Goal: Task Accomplishment & Management: Complete application form

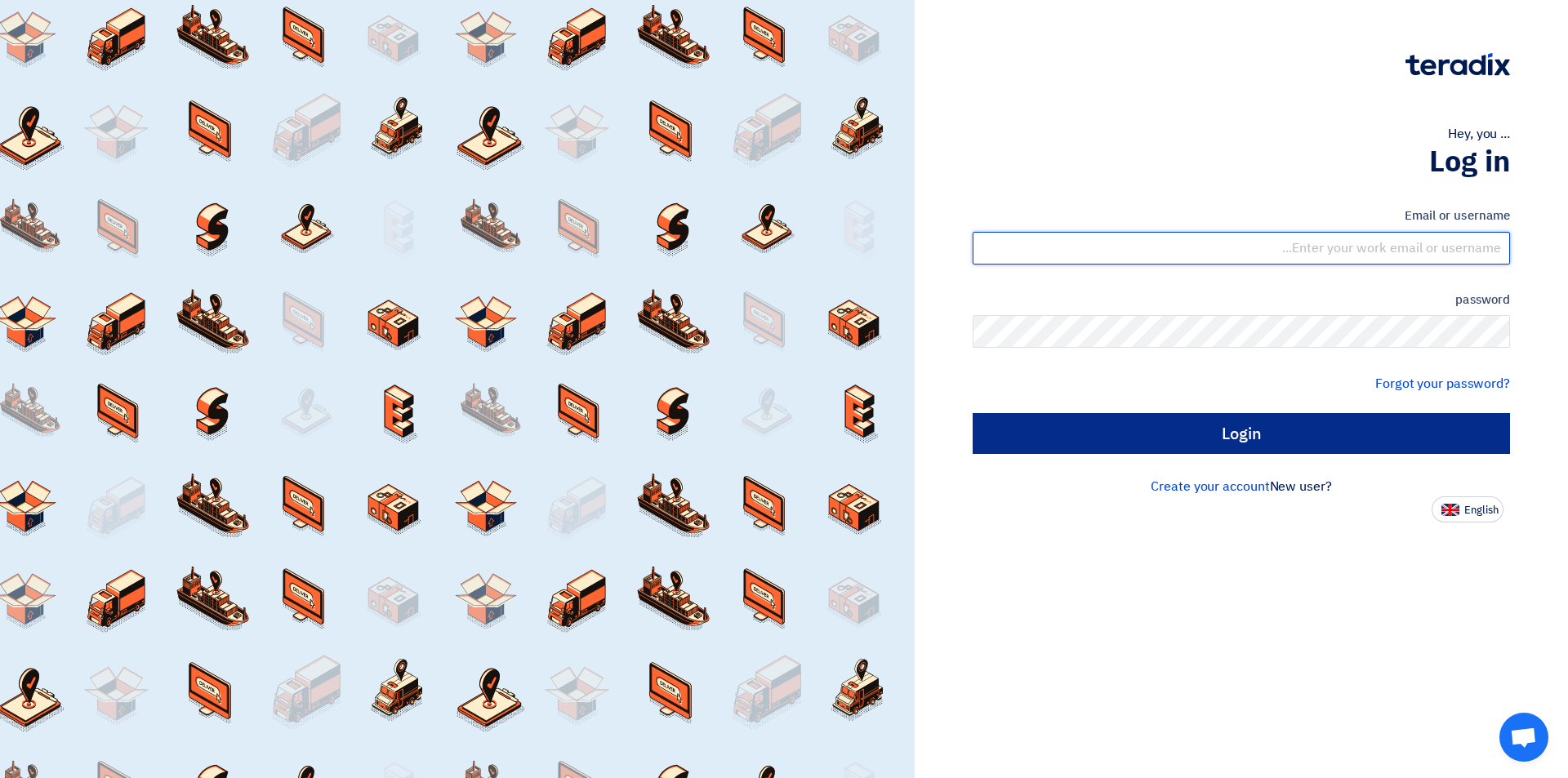
type input "sales@tareeqalkhair.com"
click at [1145, 447] on input "Login" at bounding box center [1241, 434] width 538 height 40
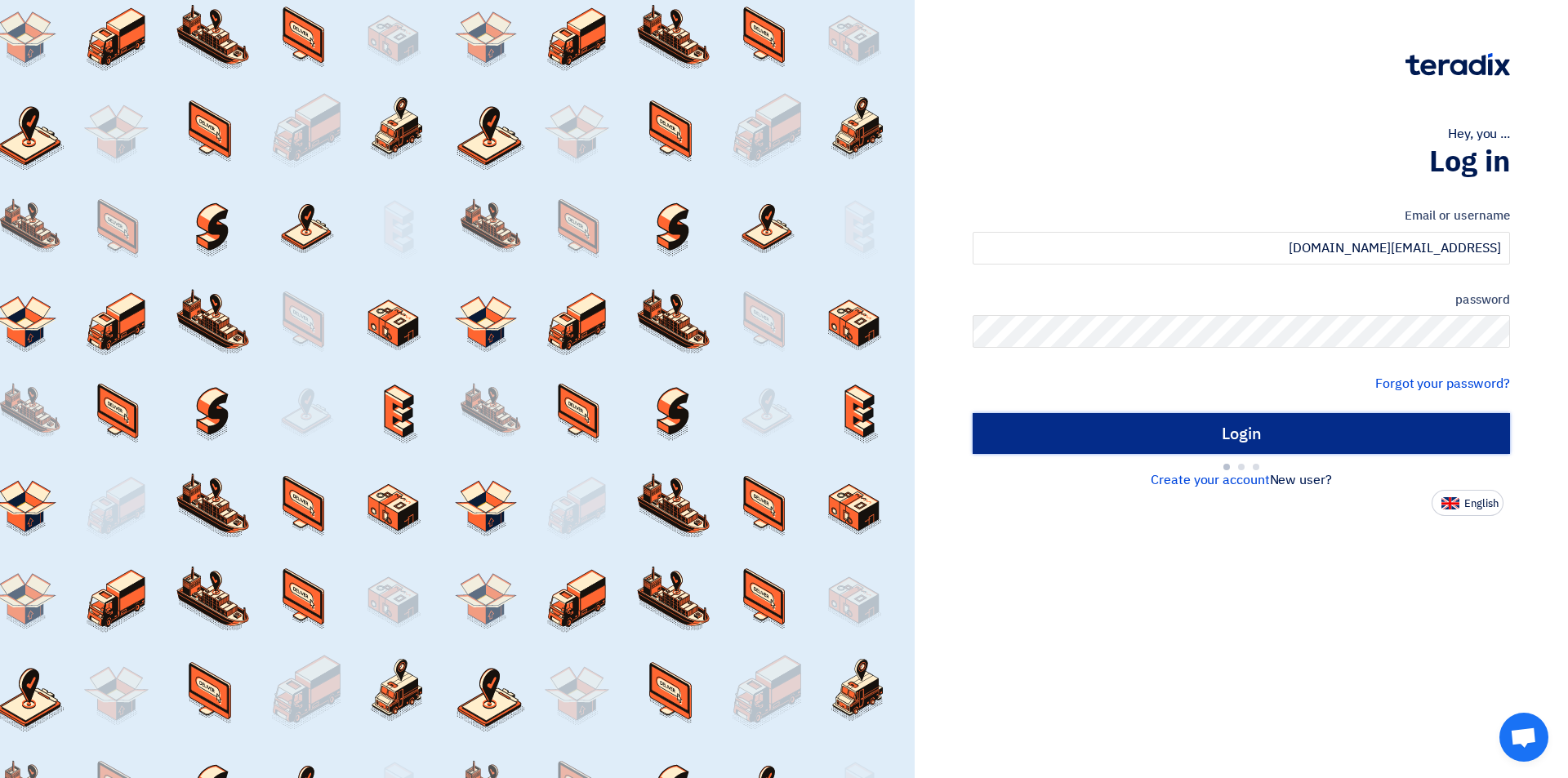
type input "Sign in"
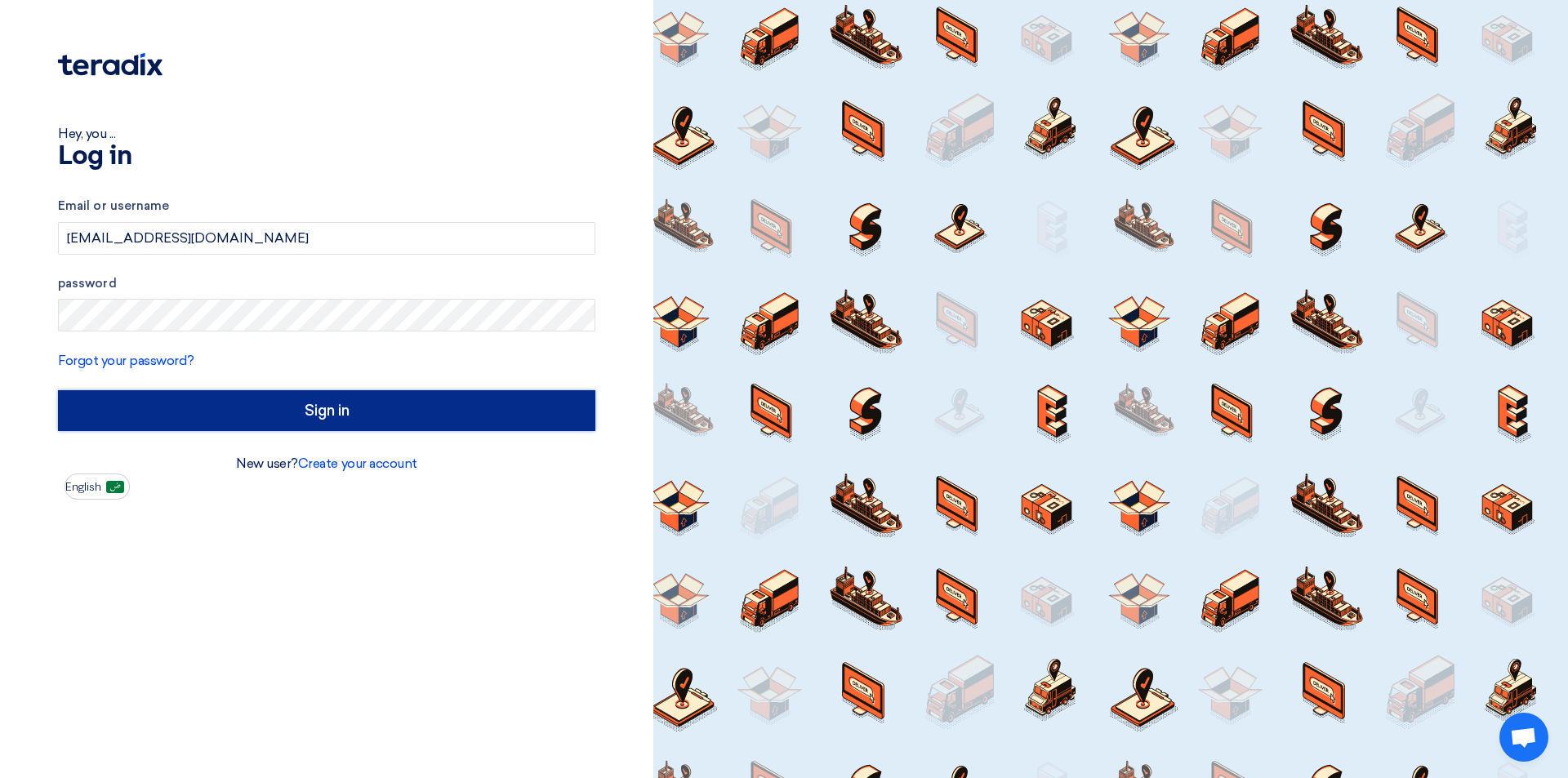
click at [273, 423] on input "Sign in" at bounding box center [326, 411] width 538 height 40
click at [273, 419] on input "Sign in" at bounding box center [326, 411] width 538 height 40
click at [275, 410] on input "Sign in" at bounding box center [326, 411] width 538 height 40
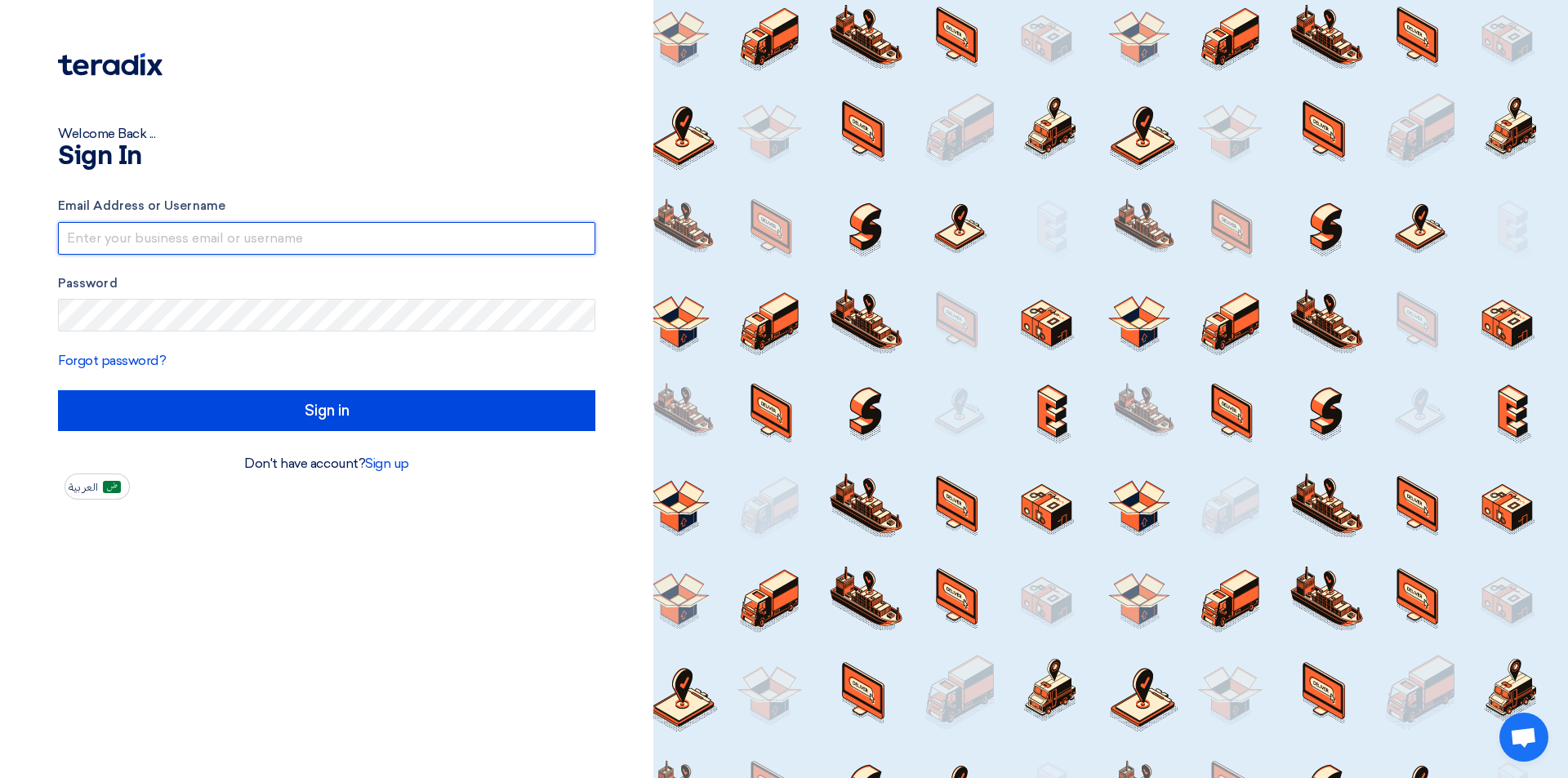
type input "sales@tareeqalkhair.com"
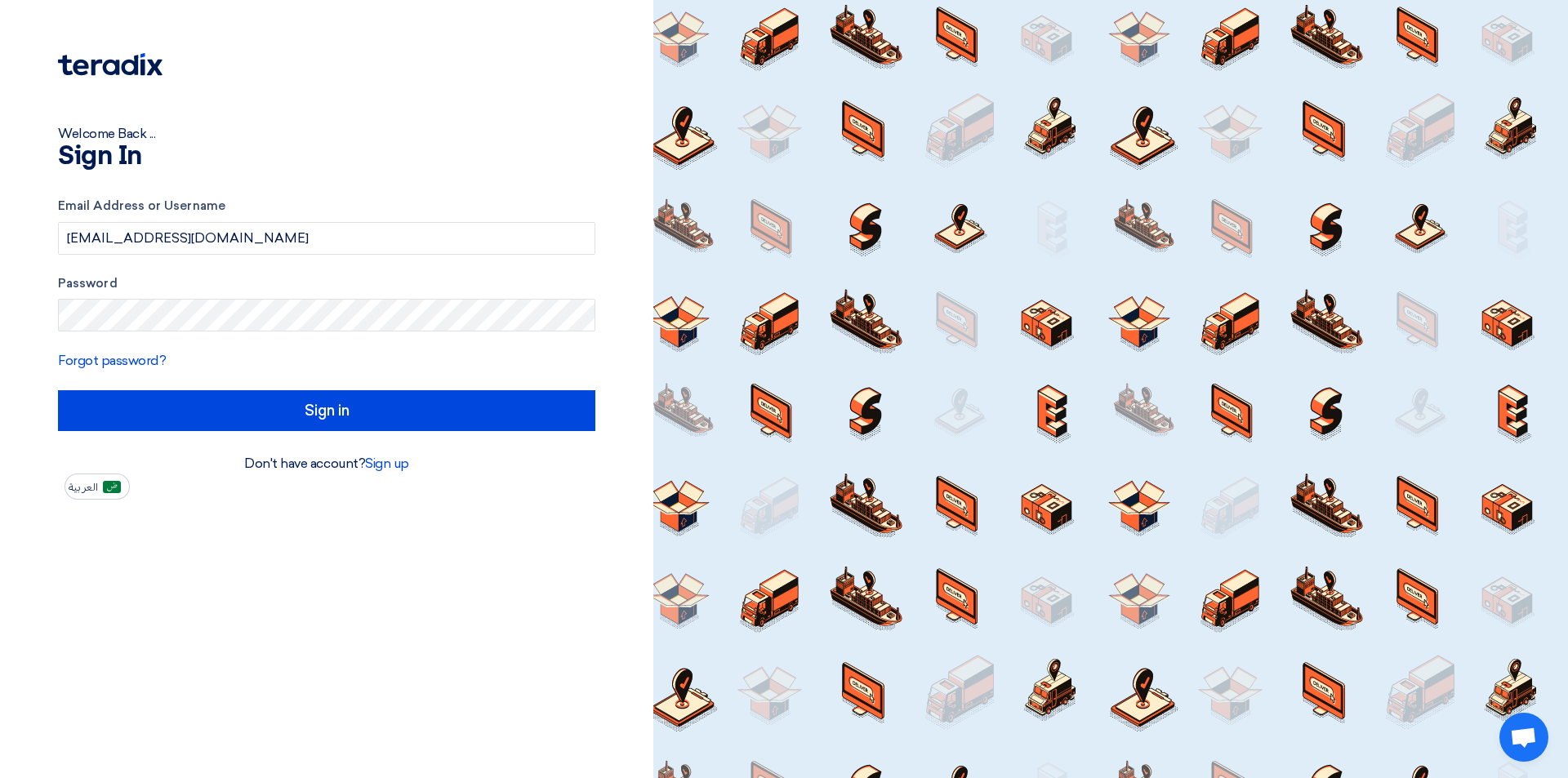
click at [360, 433] on div "Email Address or Username sales@tareeqalkhair.com Password Forgot password? Sig…" at bounding box center [326, 314] width 538 height 280
click at [381, 464] on link "Sign up" at bounding box center [387, 464] width 44 height 16
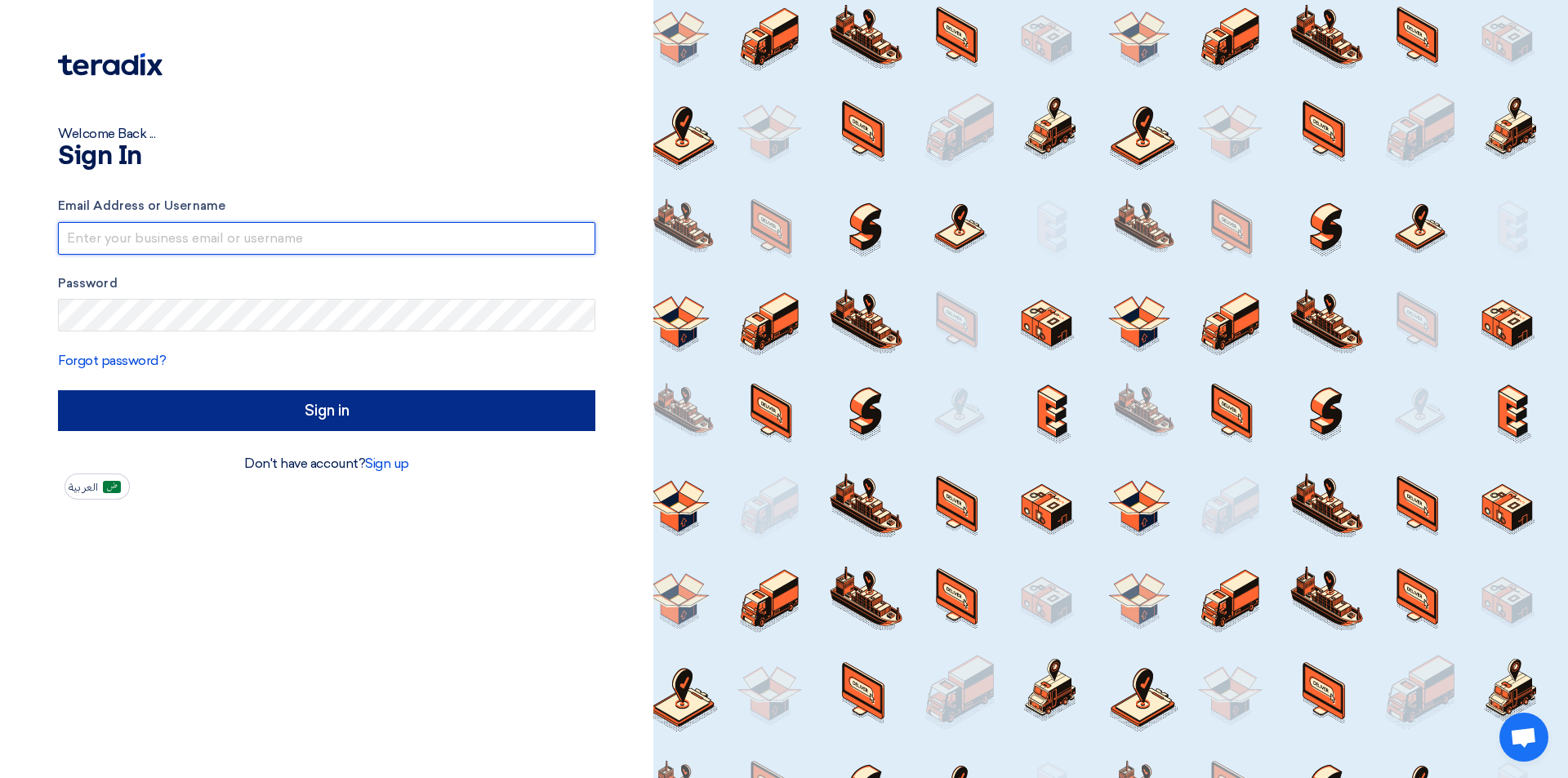
type input "[EMAIL_ADDRESS][DOMAIN_NAME]"
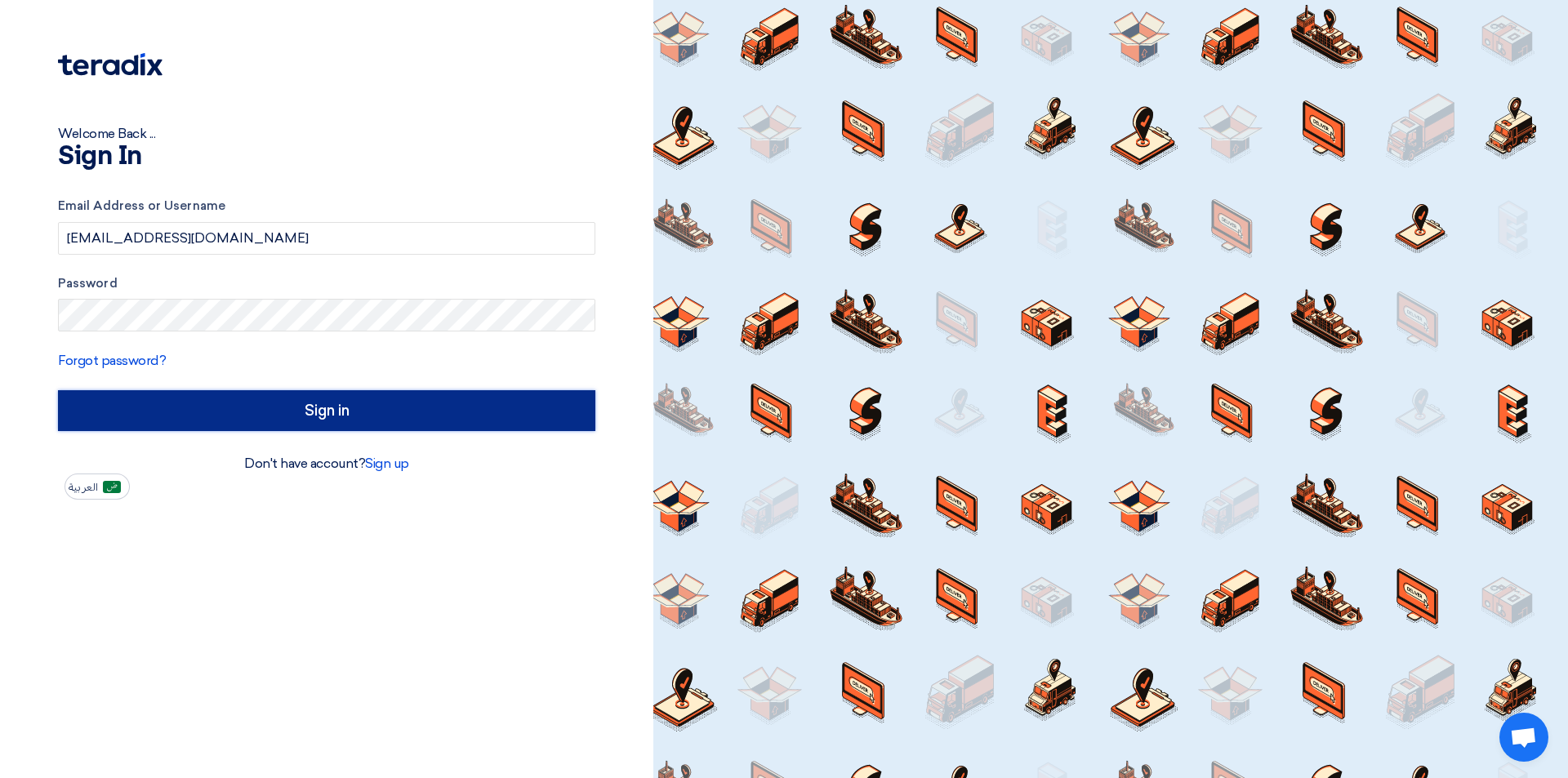
click at [235, 412] on input "Sign in" at bounding box center [326, 411] width 538 height 40
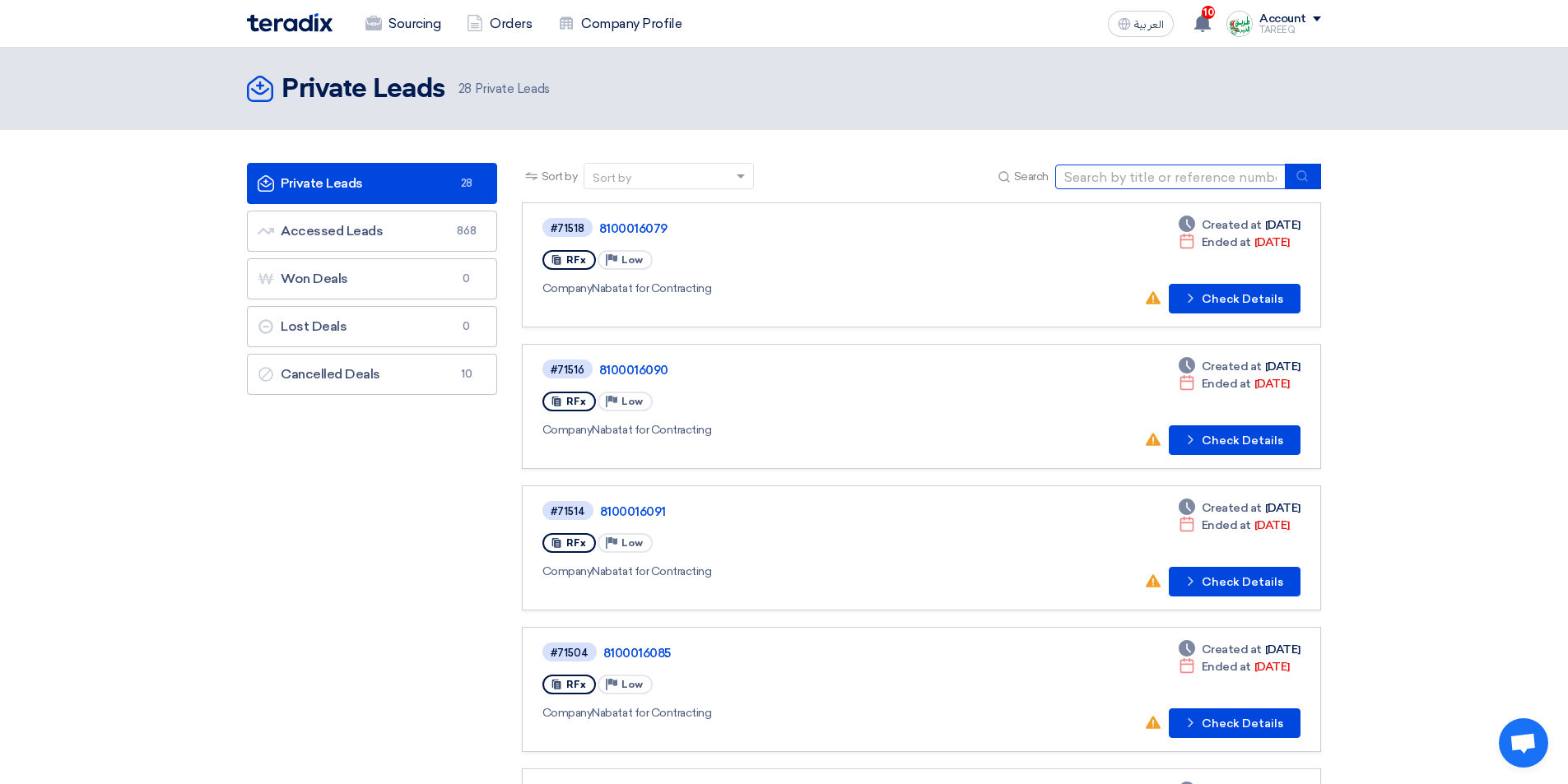
drag, startPoint x: 1165, startPoint y: 168, endPoint x: 1171, endPoint y: 177, distance: 10.8
click at [1165, 169] on input at bounding box center [1171, 177] width 231 height 25
type input "71513"
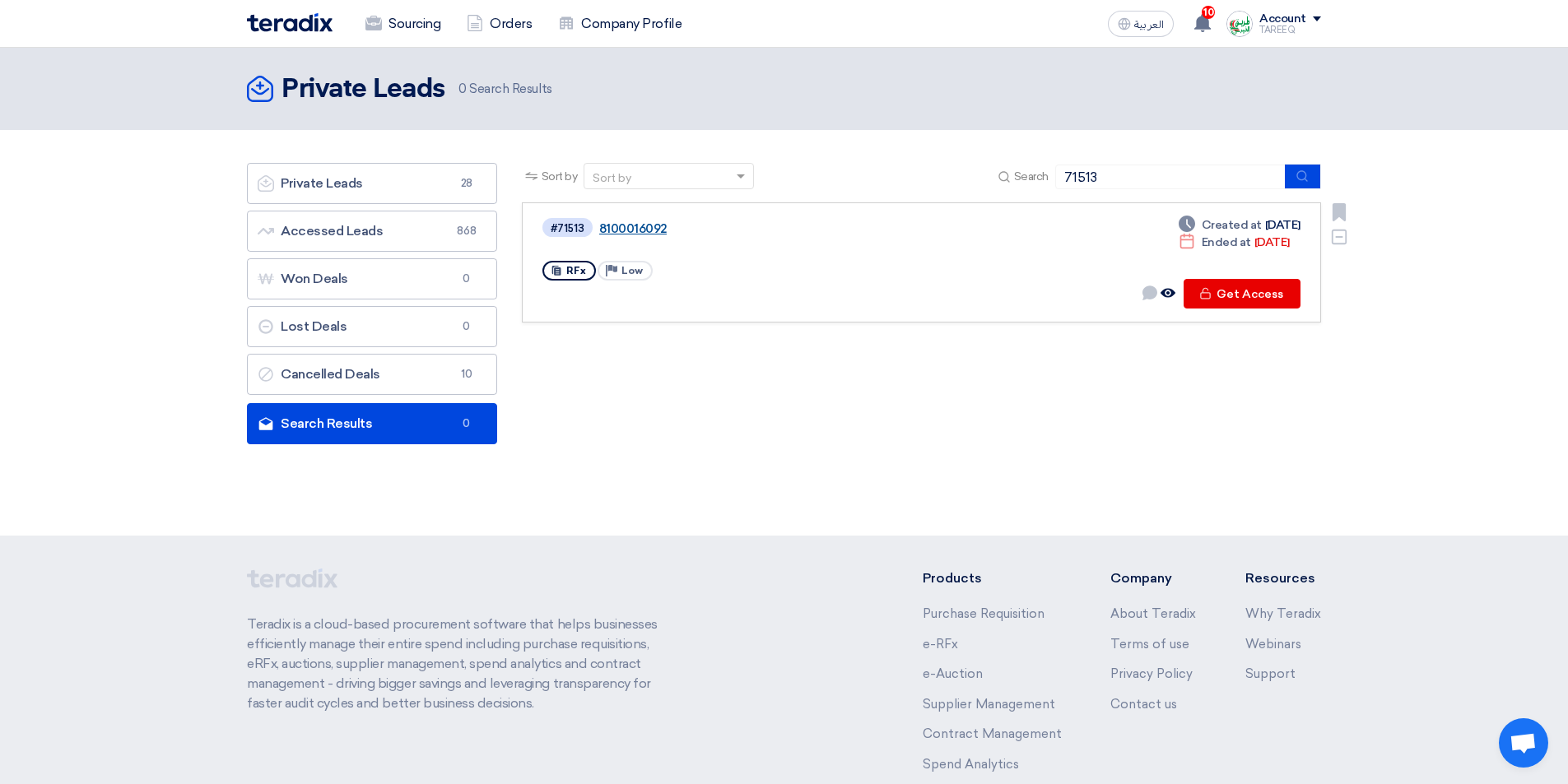
click at [636, 225] on link "8100016092" at bounding box center [805, 229] width 412 height 15
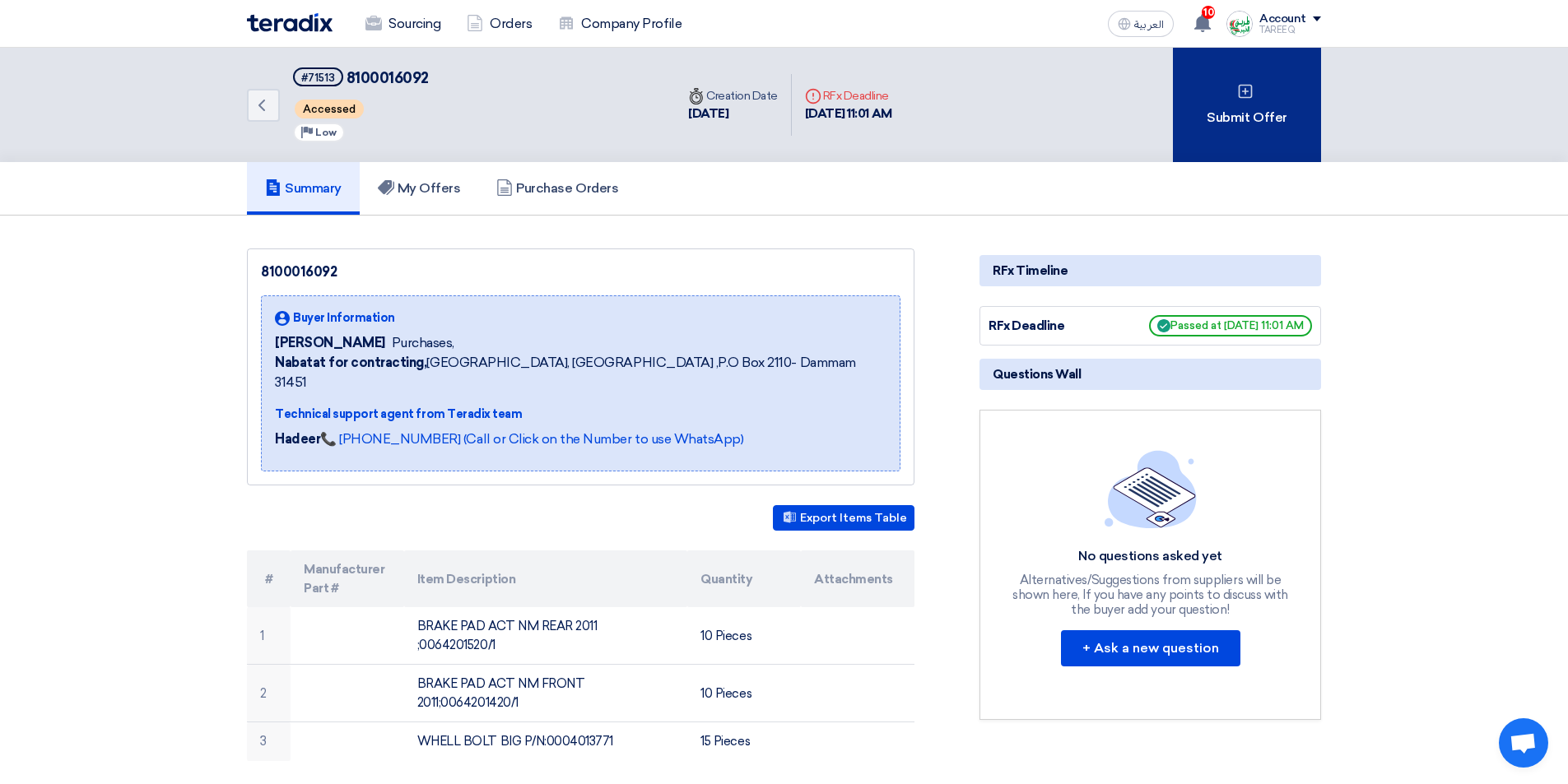
click at [1256, 98] on div "Submit Offer" at bounding box center [1246, 105] width 148 height 114
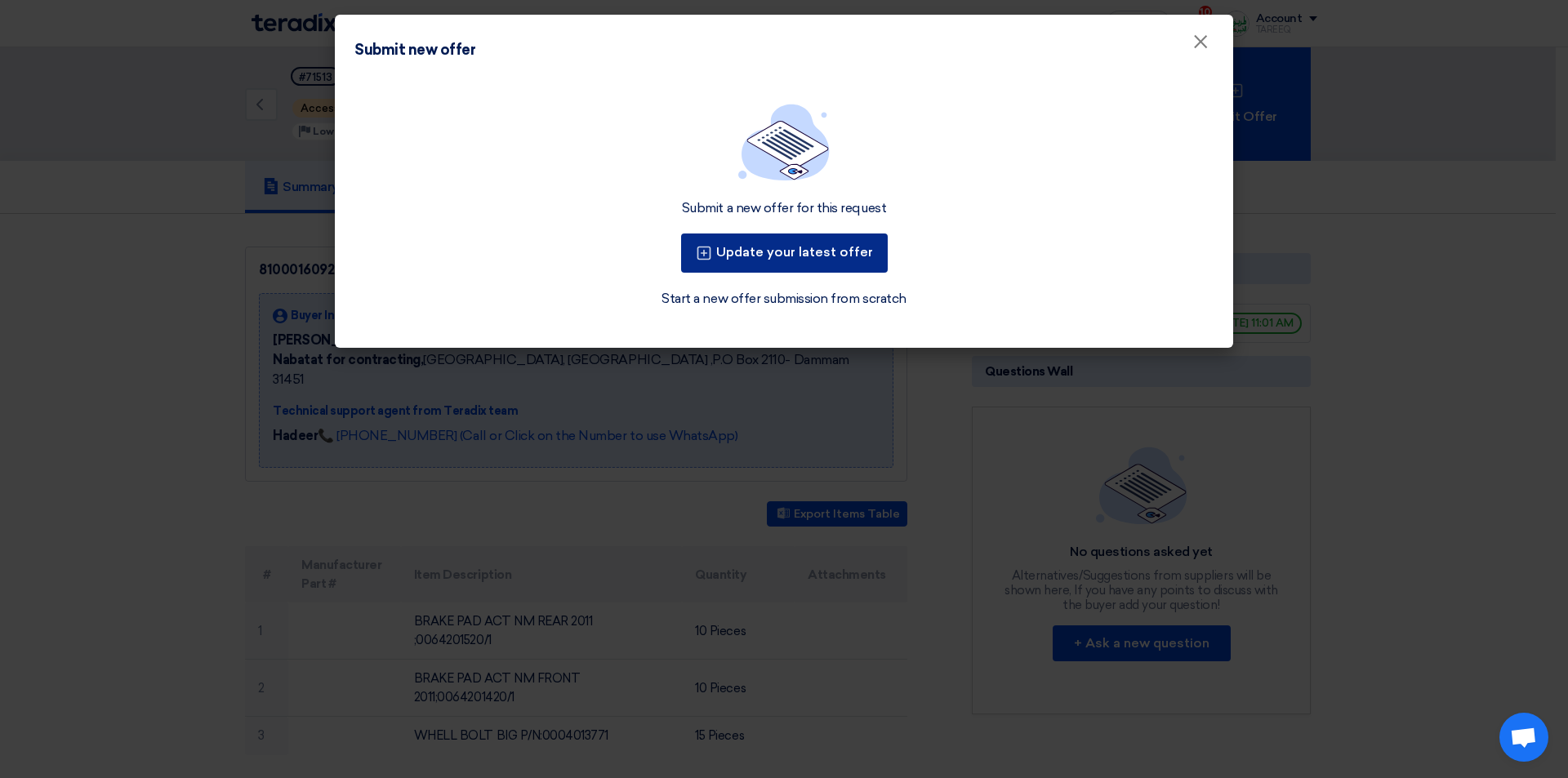
click at [832, 249] on button "Update your latest offer" at bounding box center [784, 253] width 207 height 40
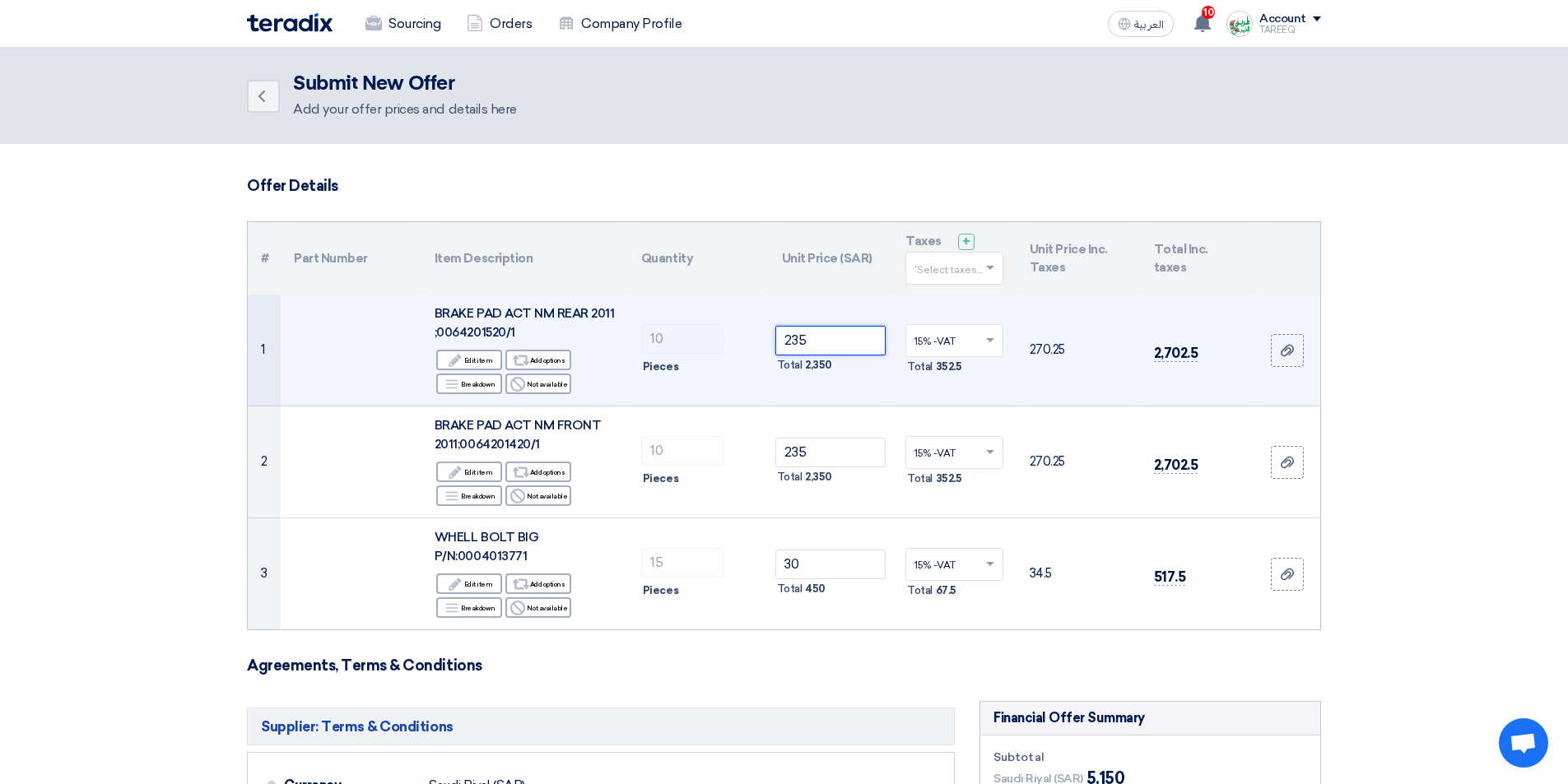
drag, startPoint x: 833, startPoint y: 340, endPoint x: 756, endPoint y: 354, distance: 78.3
click at [756, 354] on tr "1 BRAKE PAD ACT NM REAR 2011 ;0064201520/1 Edit Edit item Alternative Add optio…" at bounding box center [783, 350] width 1072 height 112
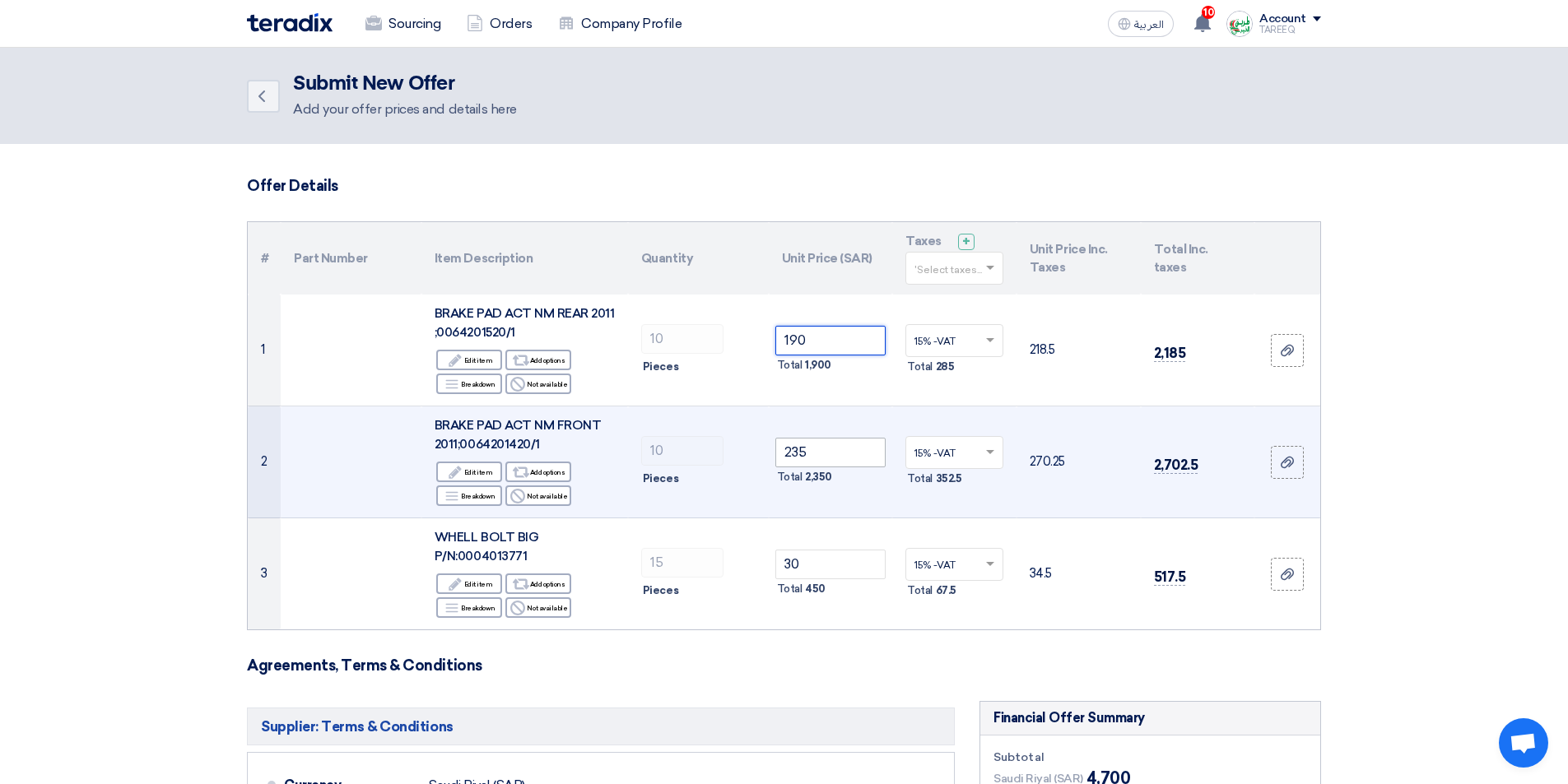
type input "190"
drag, startPoint x: 825, startPoint y: 452, endPoint x: 631, endPoint y: 474, distance: 195.2
click at [631, 474] on tr "2 BRAKE PAD ACT NM FRONT 2011;0064201420/1 Edit Edit item Alternative Add optio…" at bounding box center [783, 462] width 1072 height 112
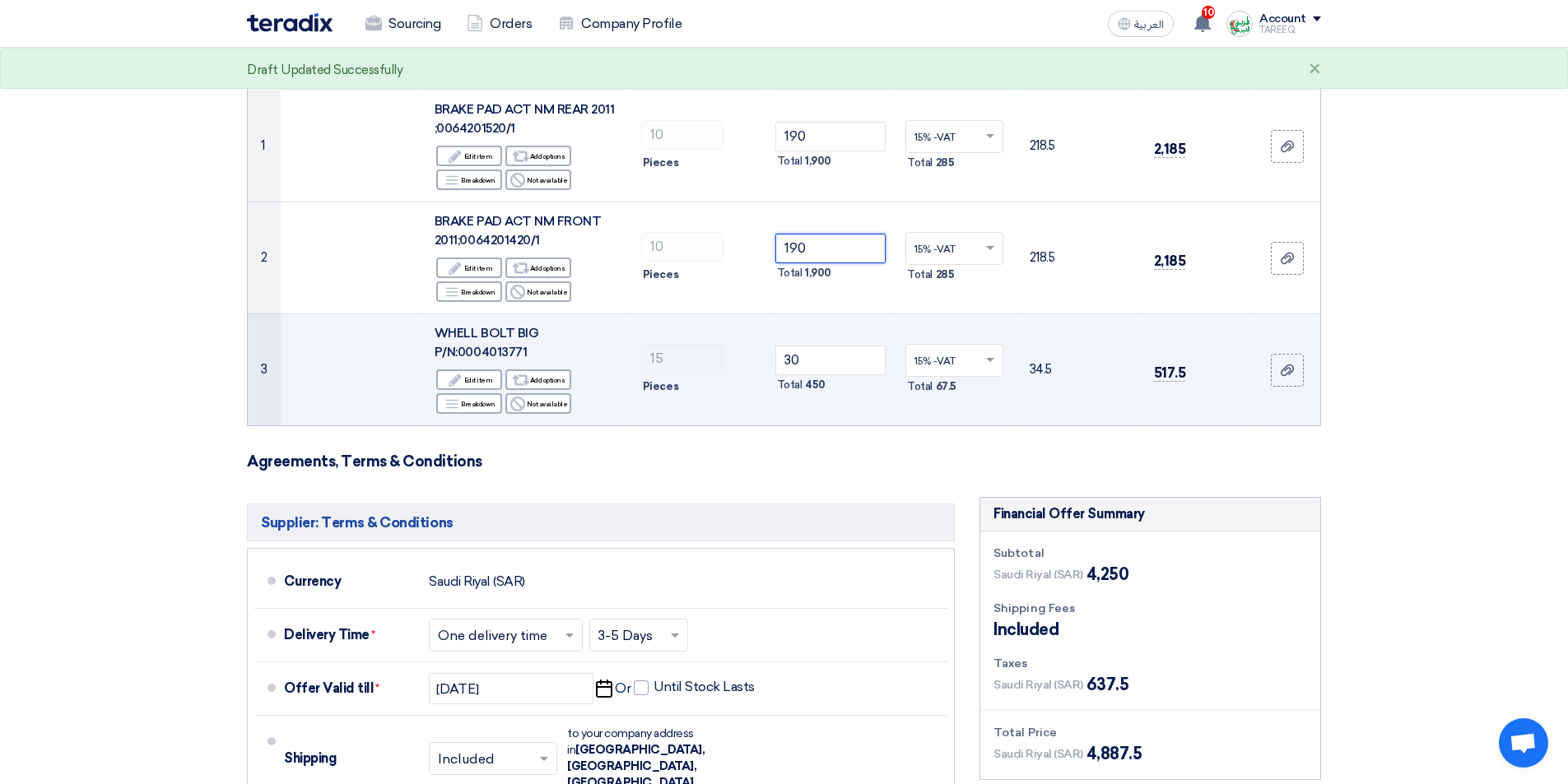
scroll to position [247, 0]
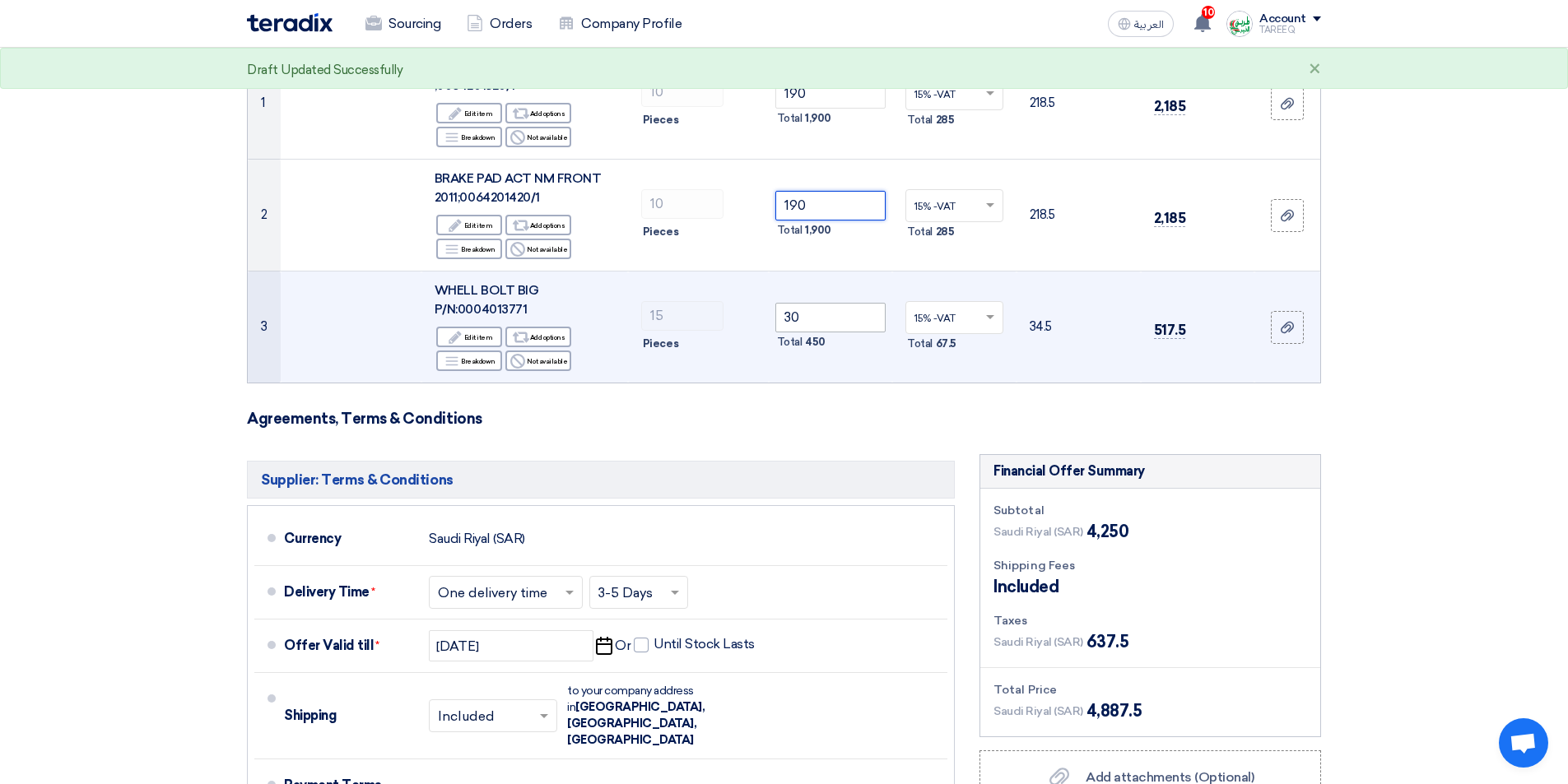
type input "190"
click at [830, 320] on input "30" at bounding box center [830, 317] width 111 height 29
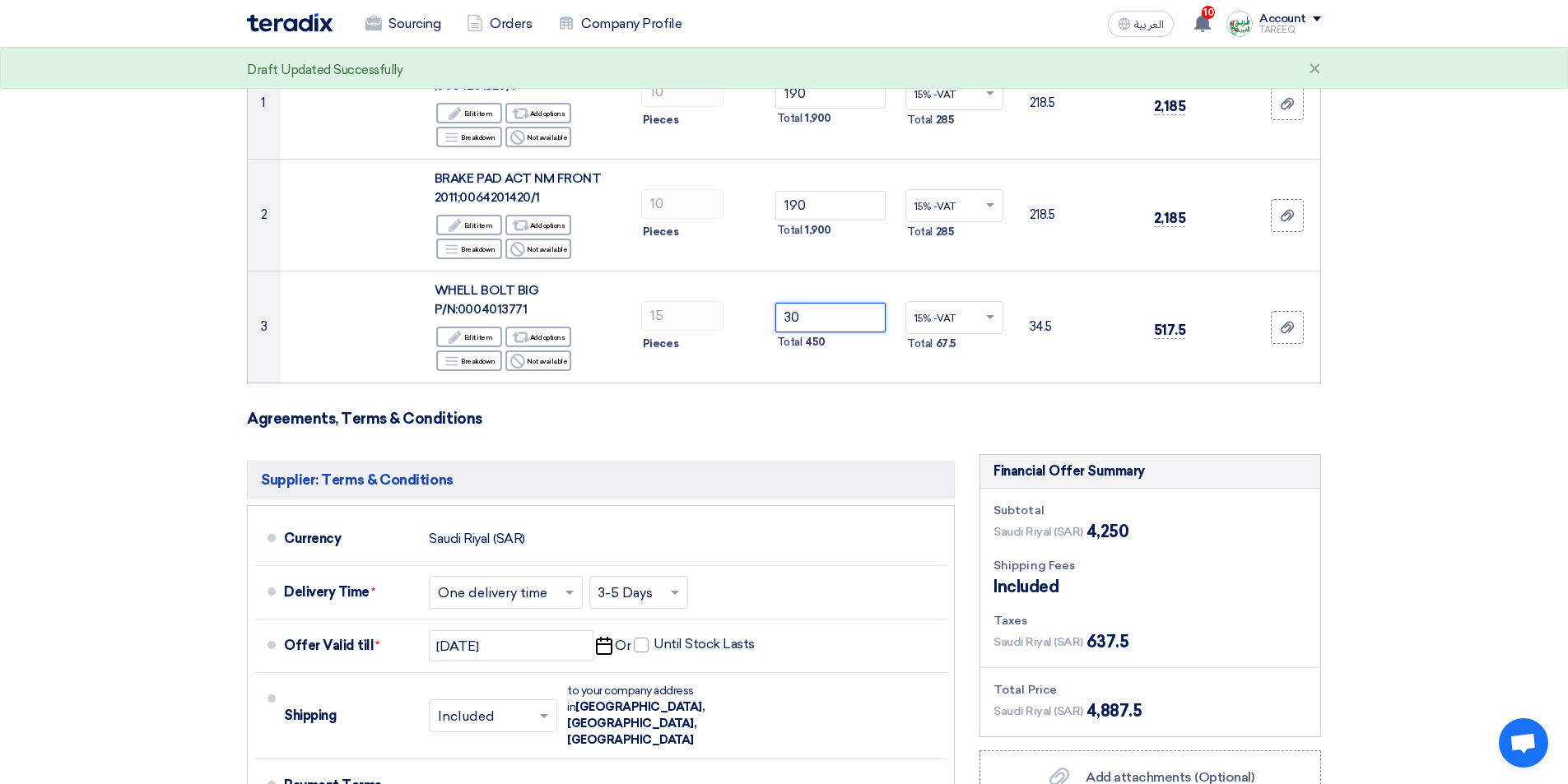
type input "3"
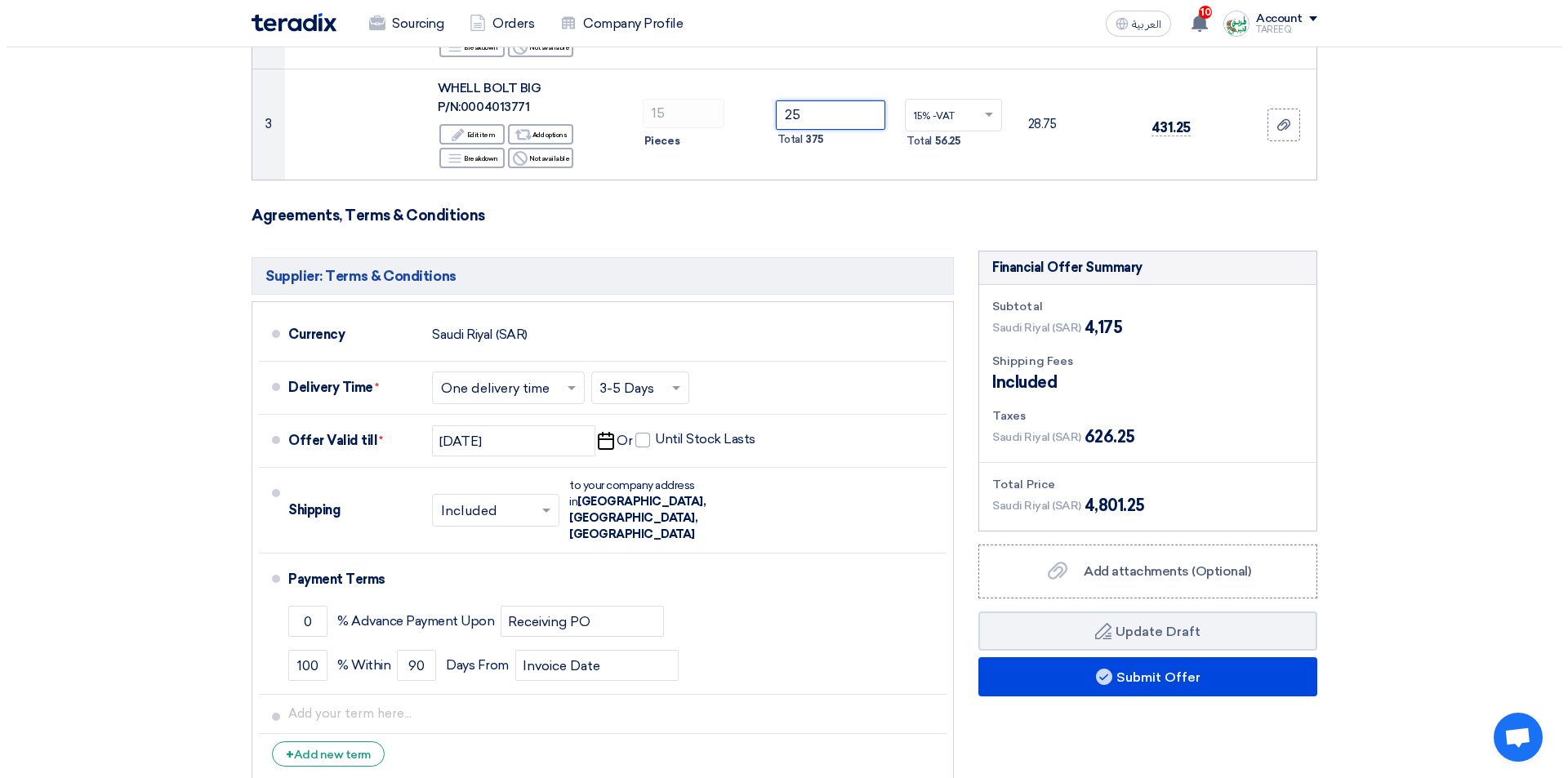
scroll to position [653, 0]
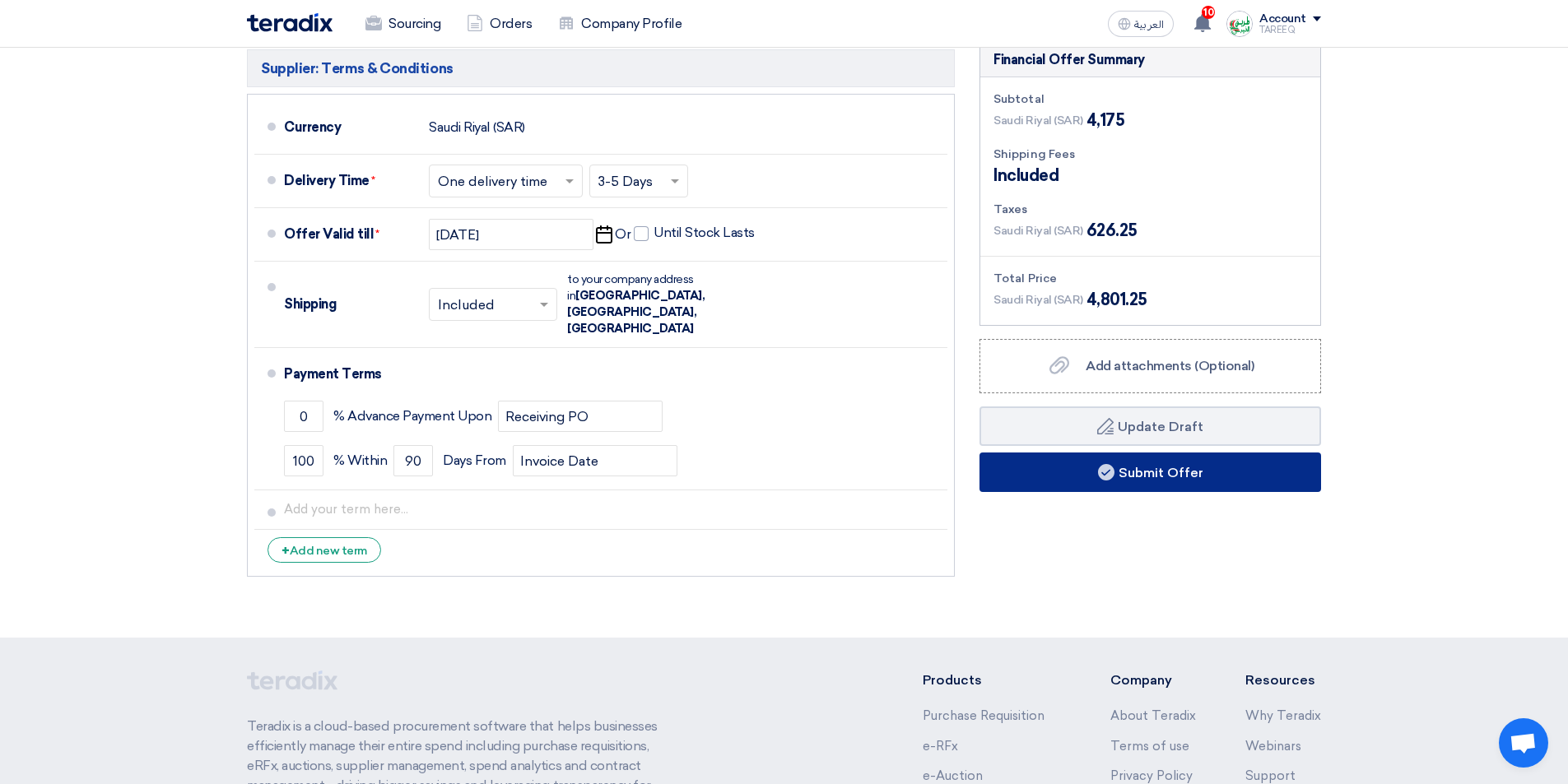
type input "25"
click at [1011, 487] on button "Submit Offer" at bounding box center [1149, 472] width 341 height 40
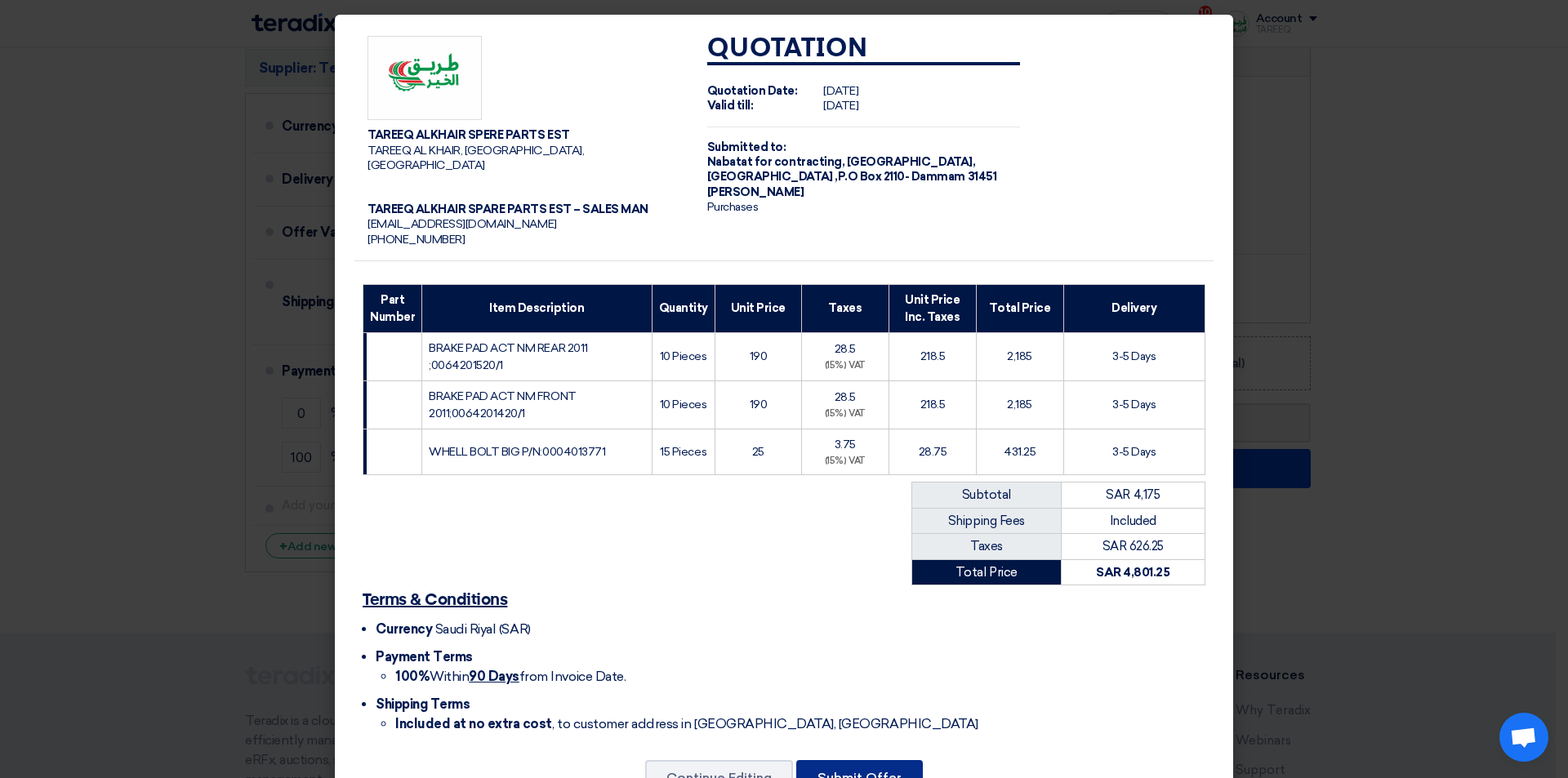
click at [855, 760] on button "Submit Offer" at bounding box center [860, 778] width 127 height 36
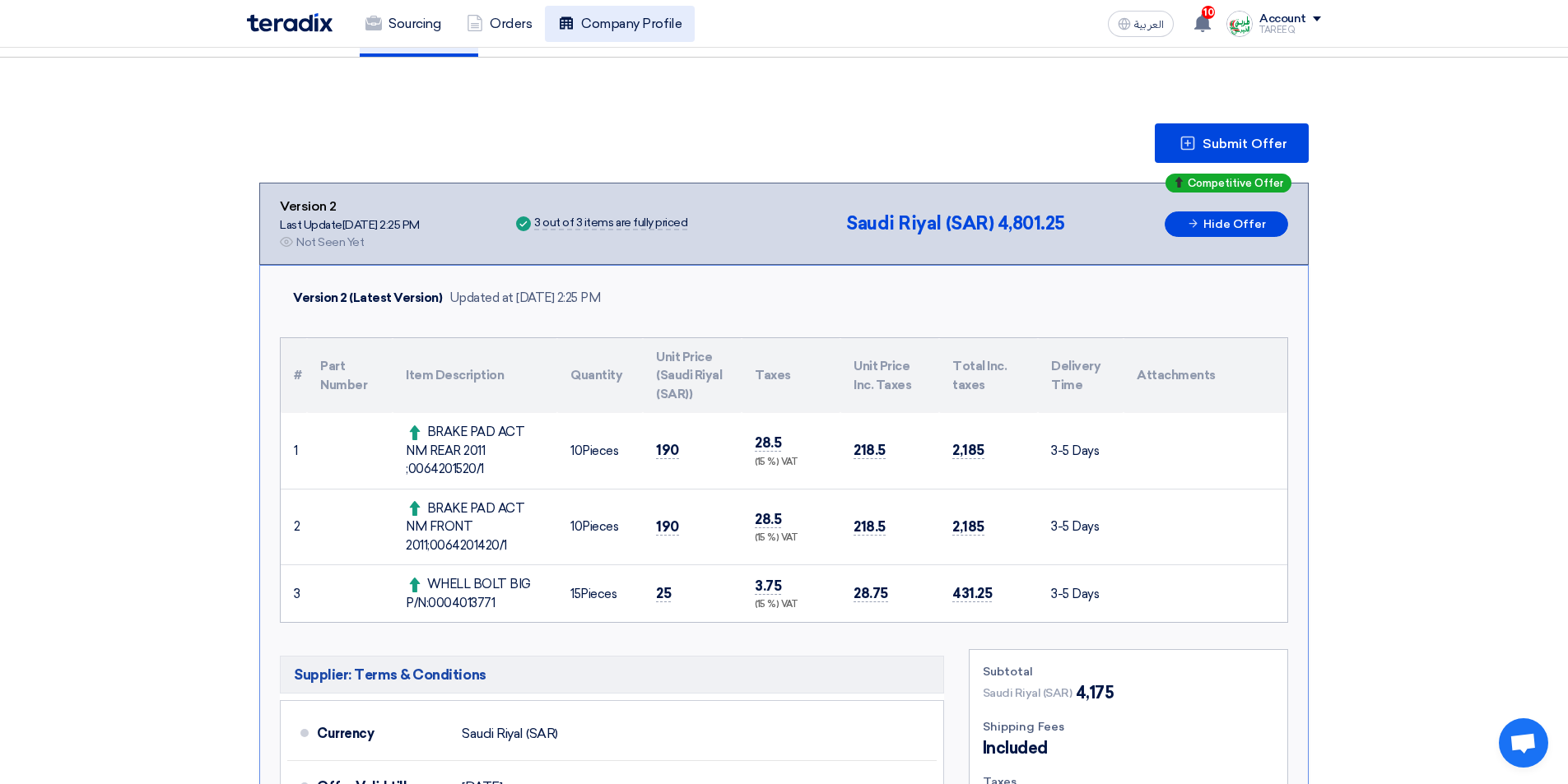
scroll to position [165, 0]
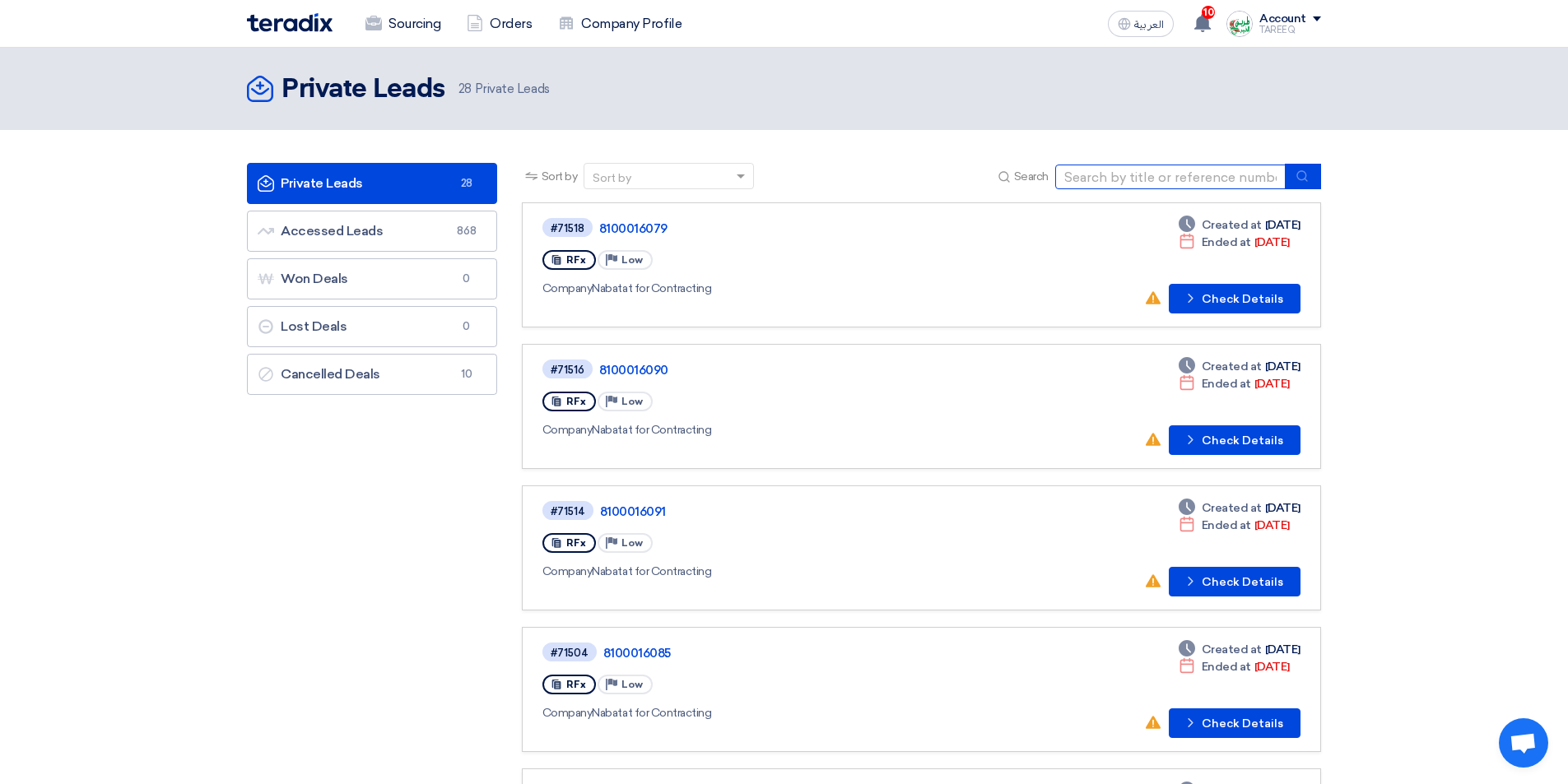
click at [1082, 181] on input at bounding box center [1171, 177] width 231 height 25
type input "16091"
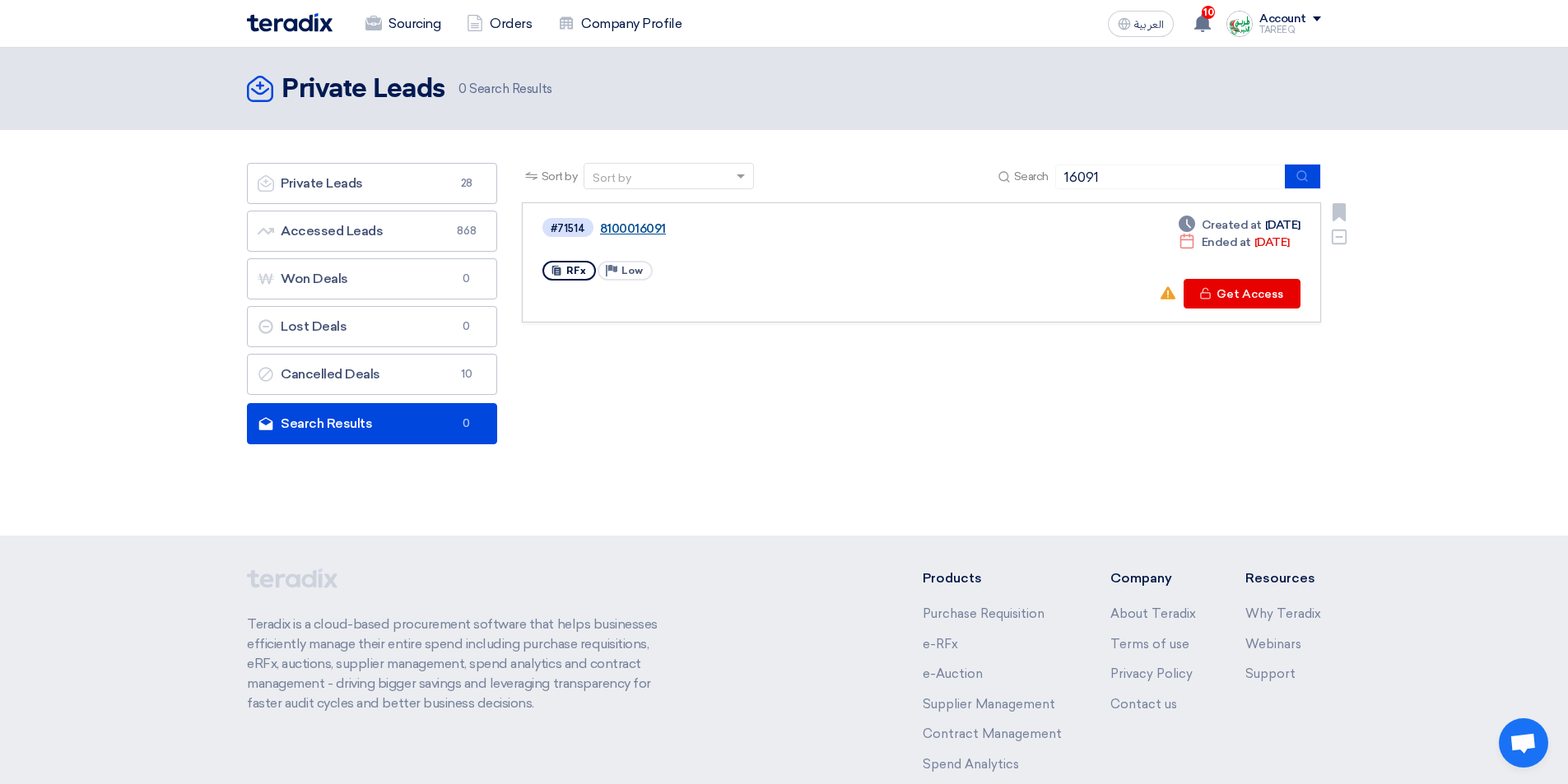
click at [650, 227] on link "8100016091" at bounding box center [805, 229] width 412 height 15
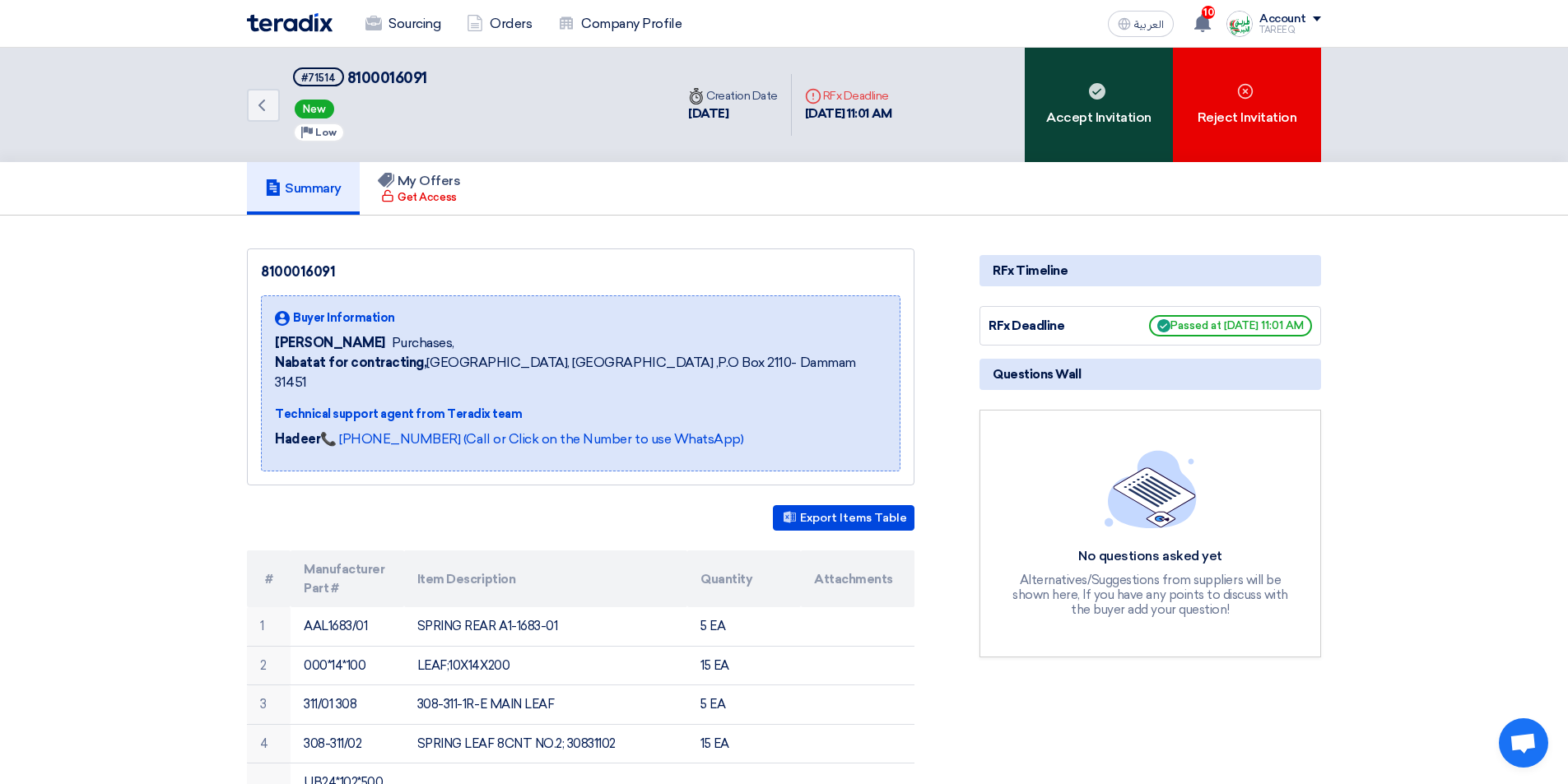
click at [1136, 118] on div "Accept Invitation" at bounding box center [1098, 105] width 148 height 114
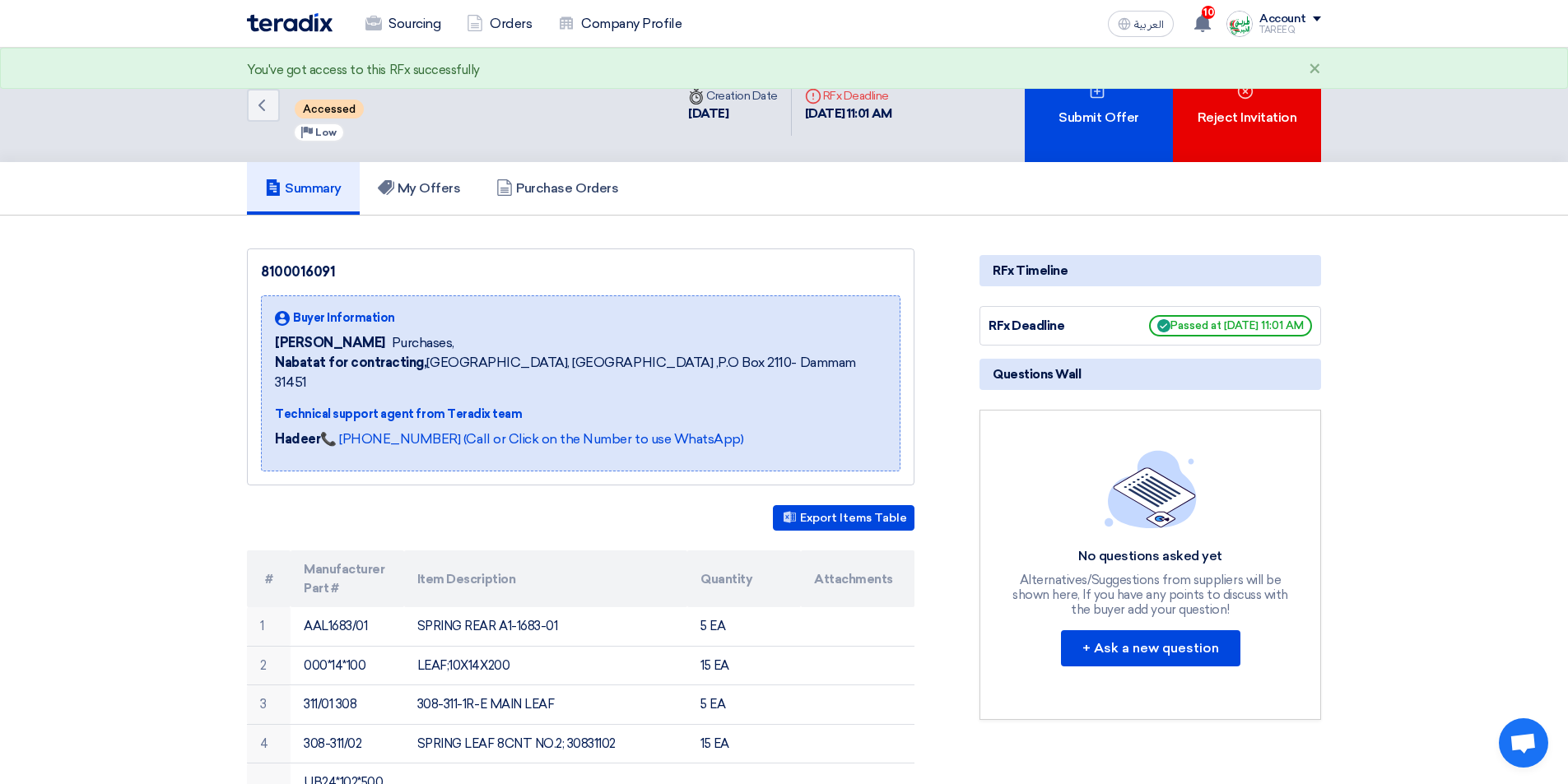
click at [1136, 119] on div "Submit Offer" at bounding box center [1098, 105] width 148 height 114
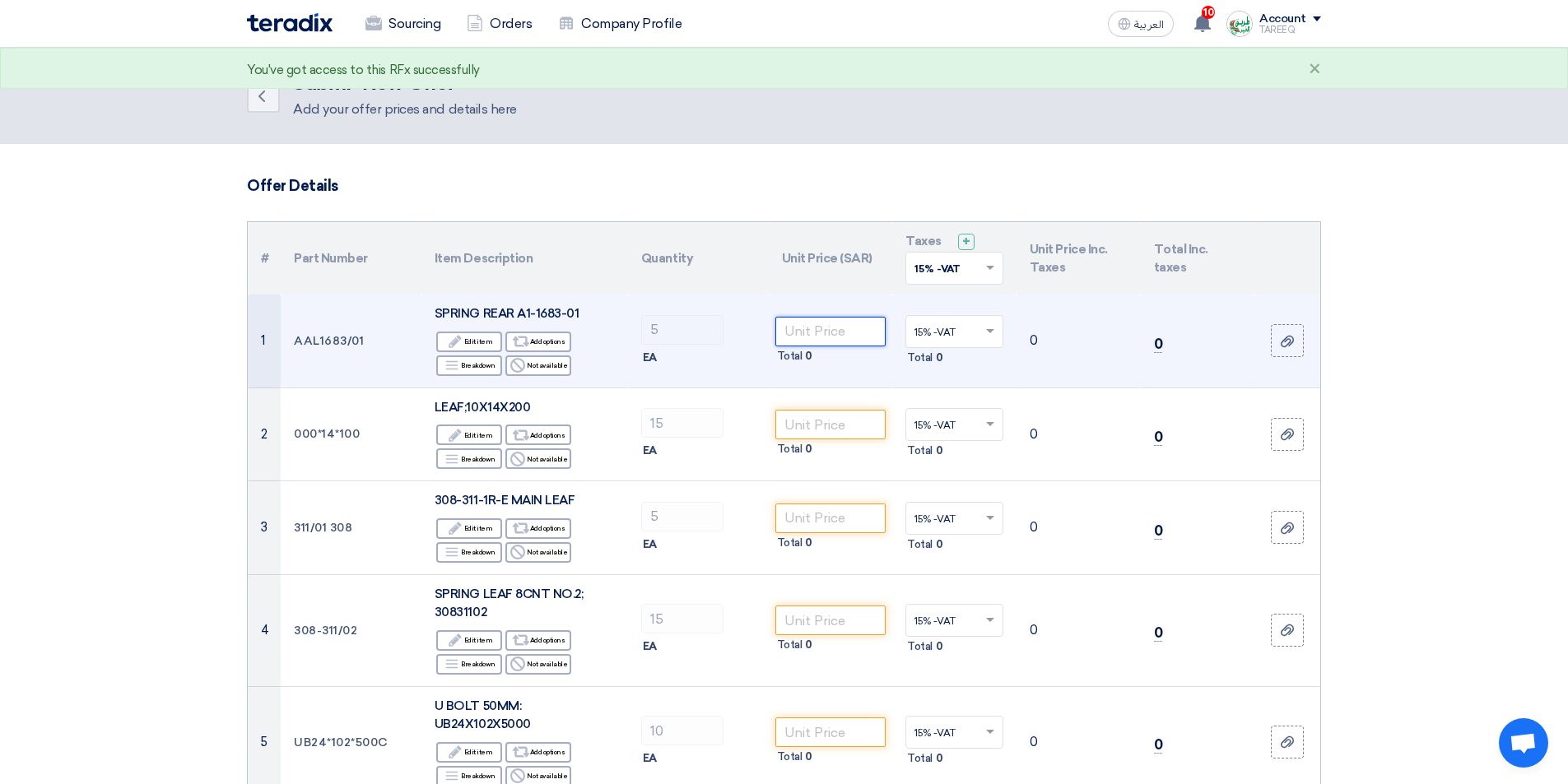
click at [844, 330] on input "number" at bounding box center [830, 331] width 111 height 29
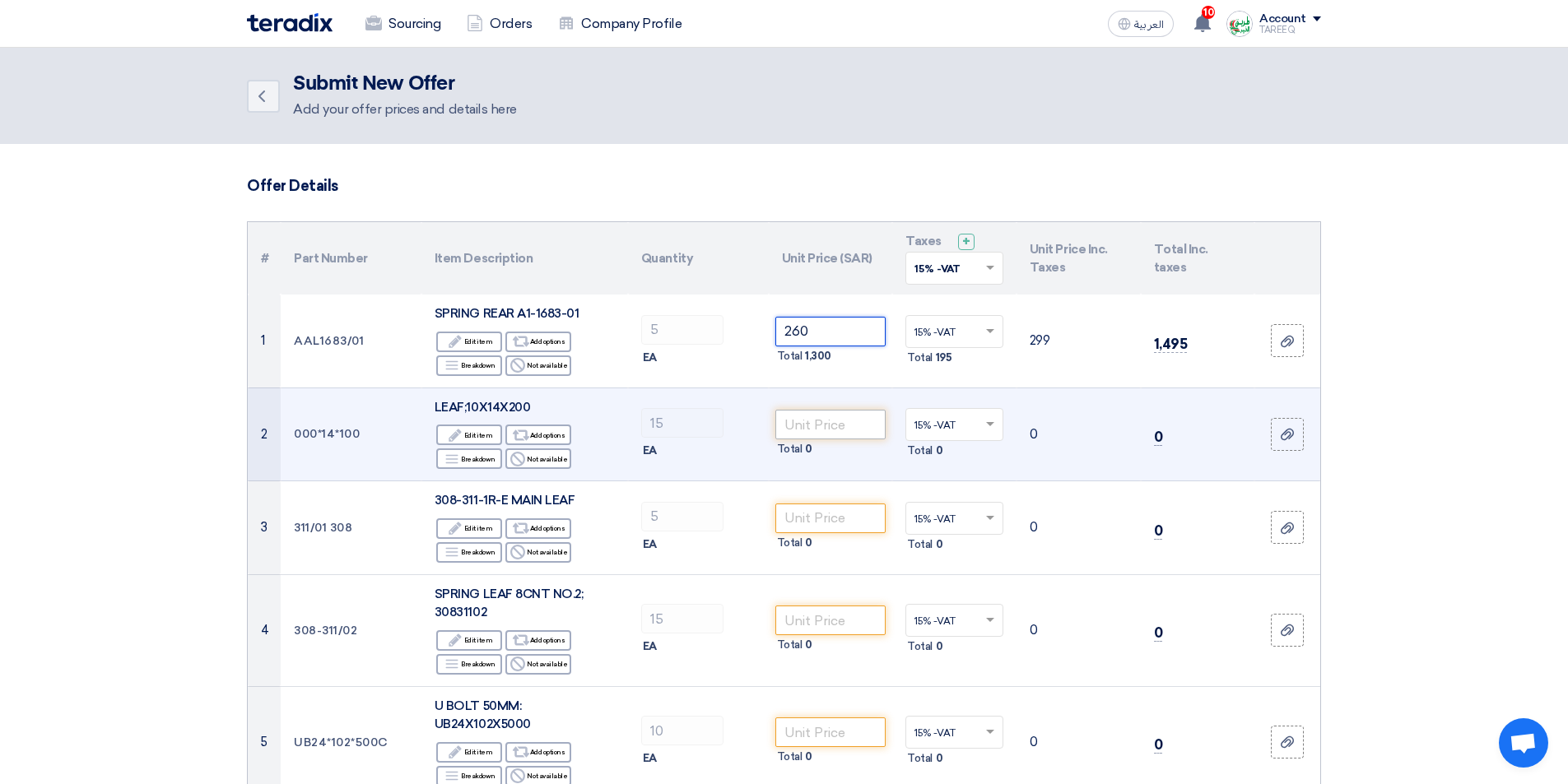
type input "260"
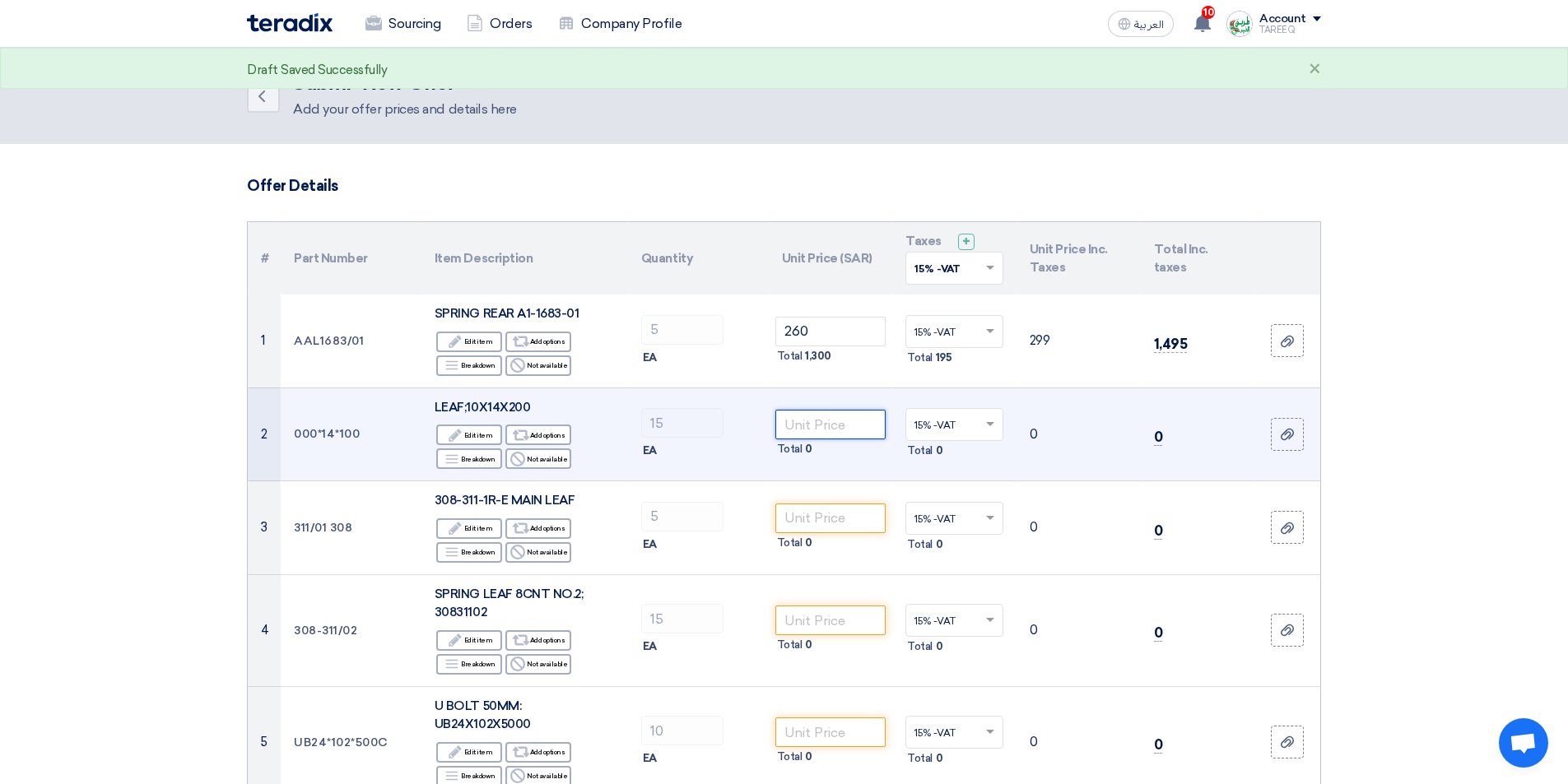
click at [805, 422] on input "number" at bounding box center [830, 424] width 111 height 29
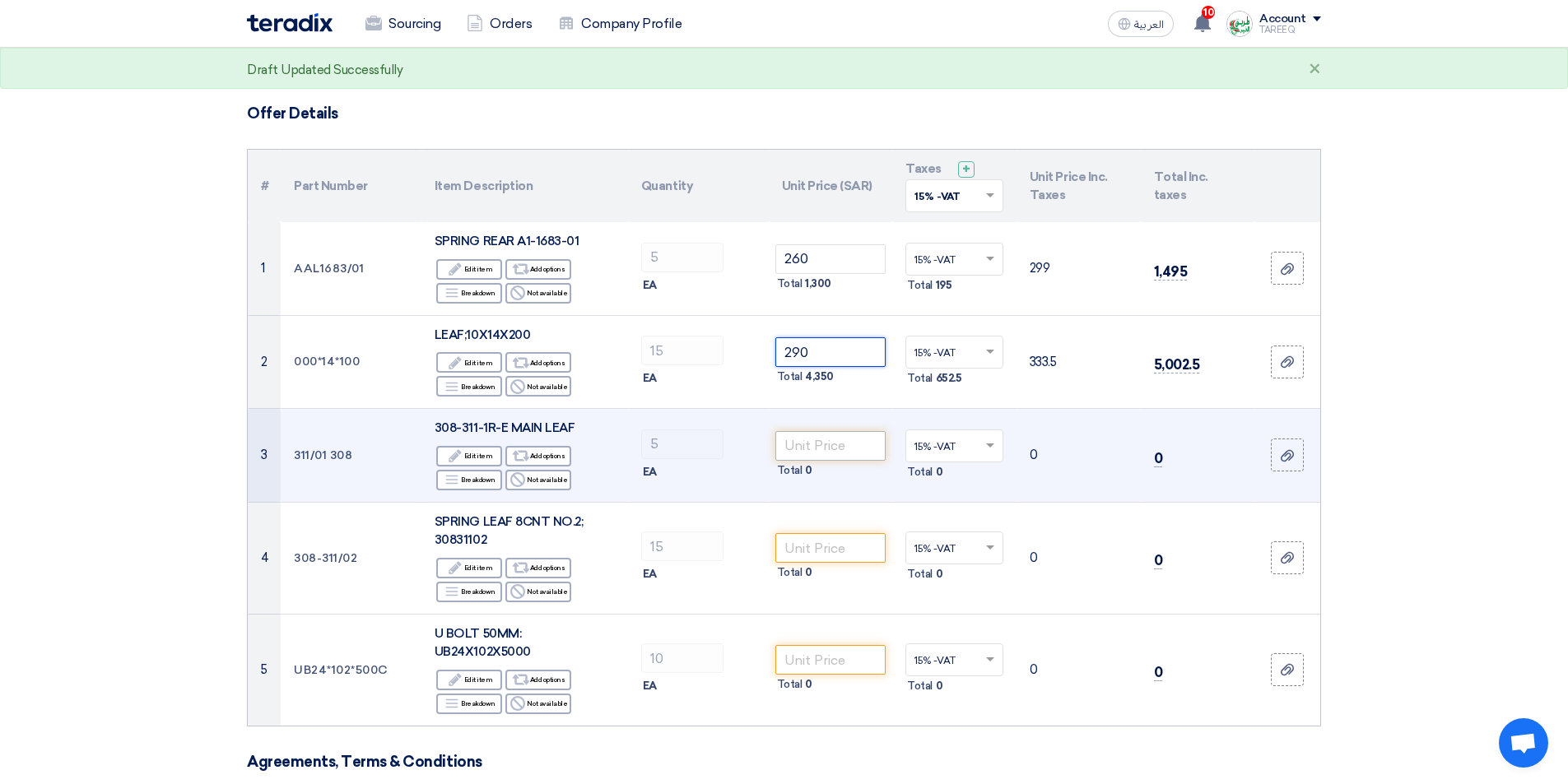
scroll to position [165, 0]
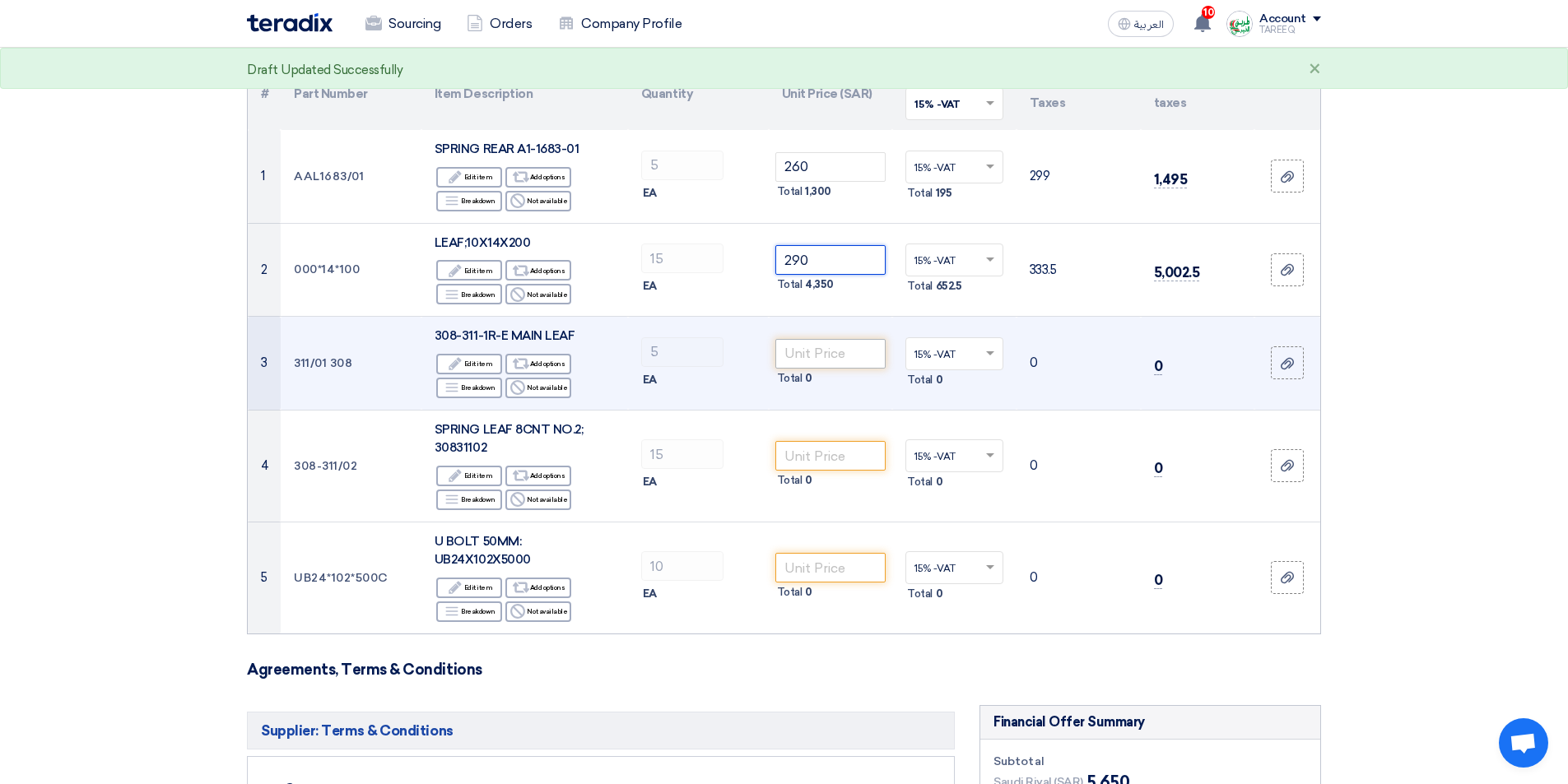
type input "290"
click at [841, 350] on input "number" at bounding box center [830, 353] width 111 height 29
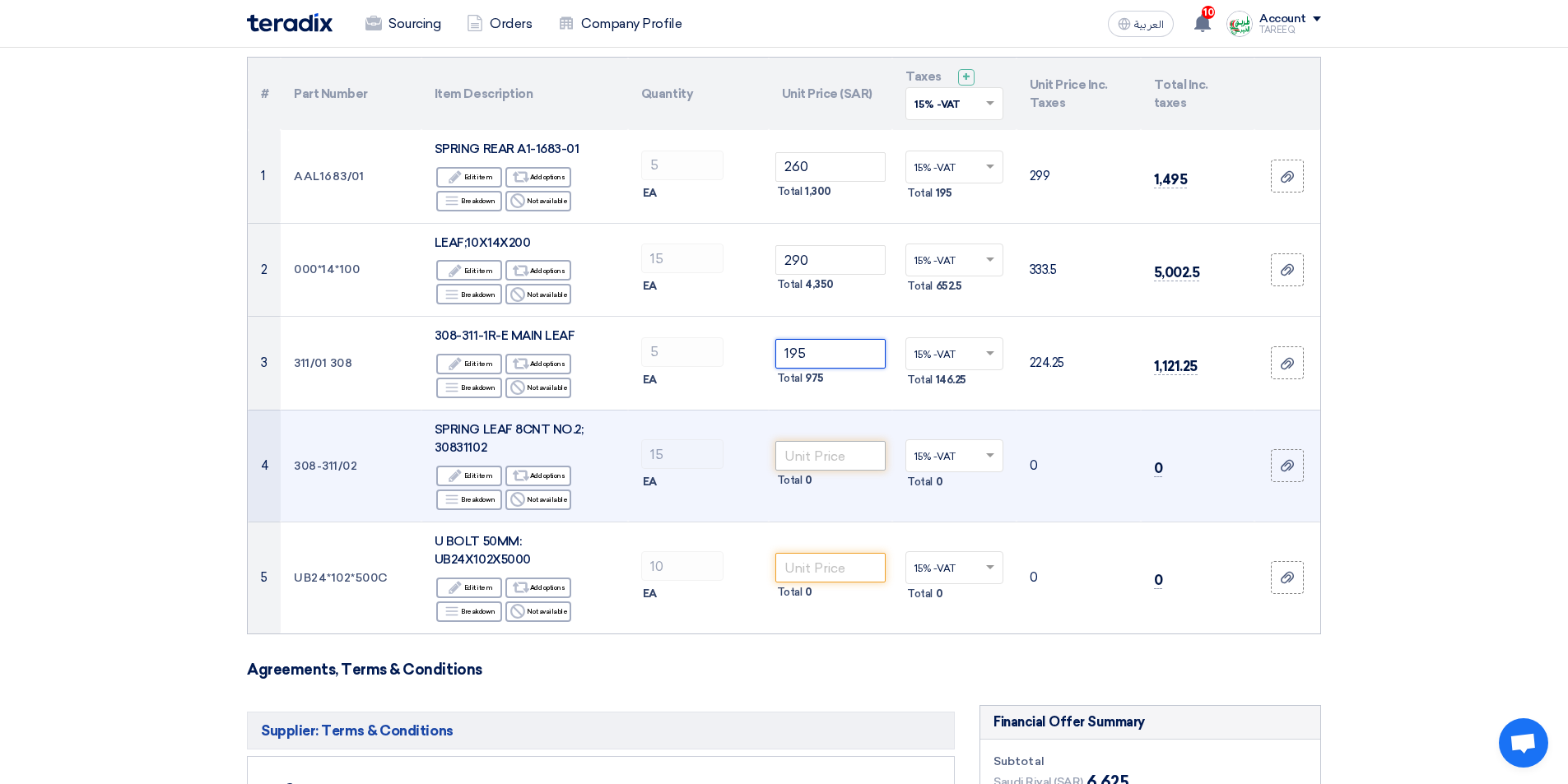
type input "195"
click at [826, 446] on input "number" at bounding box center [830, 455] width 111 height 29
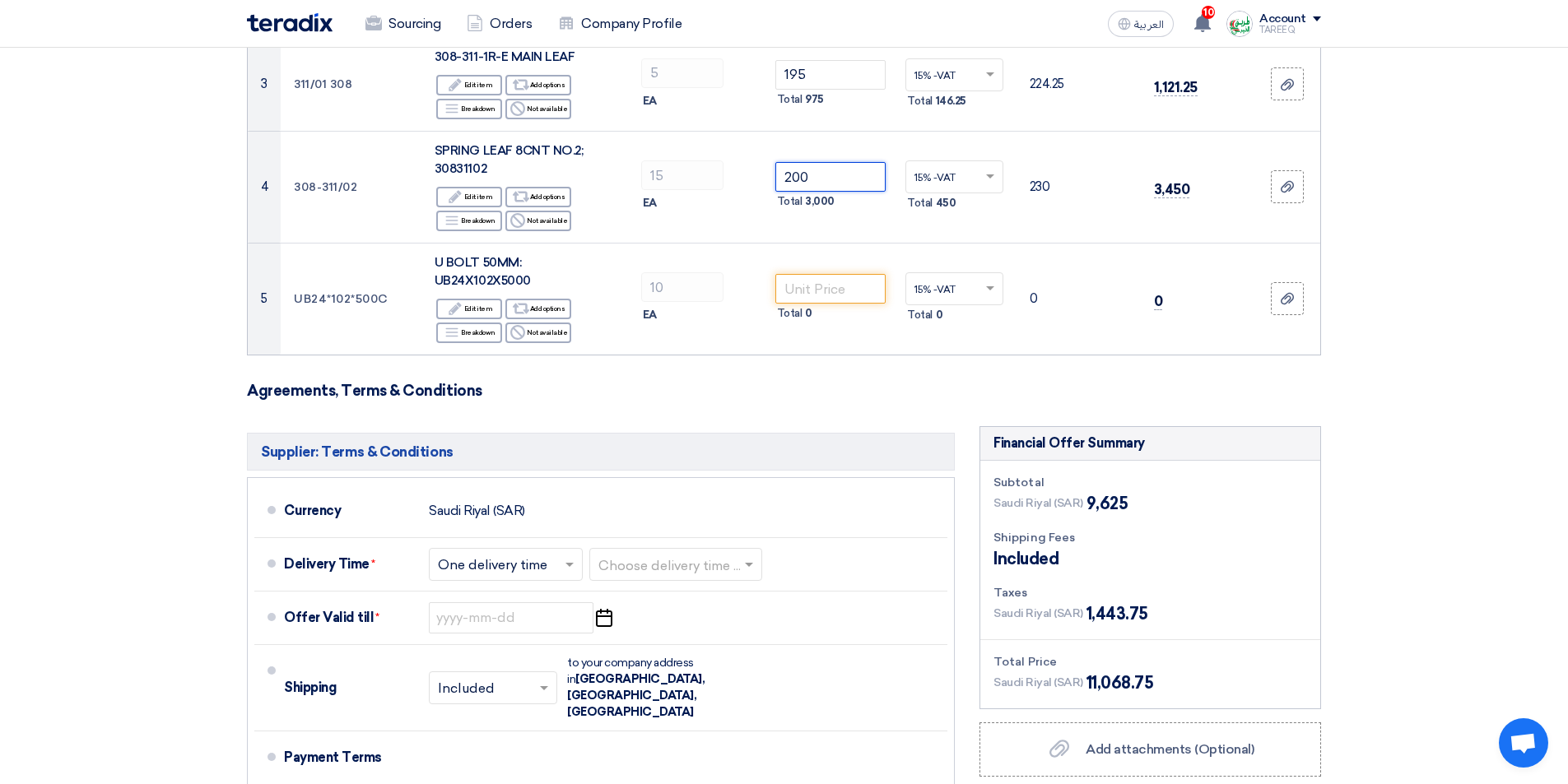
scroll to position [494, 0]
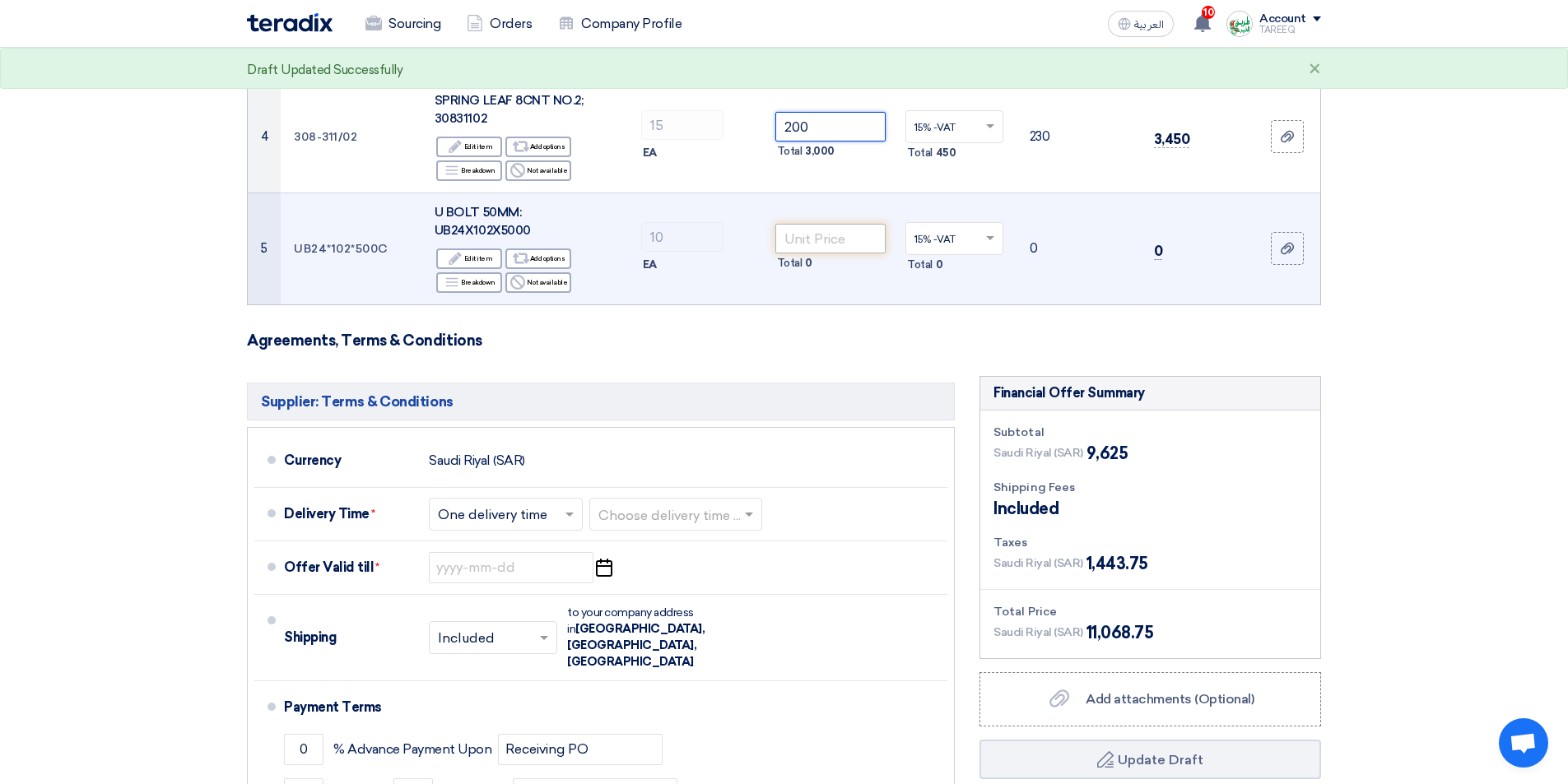
type input "200"
click at [817, 245] on input "number" at bounding box center [830, 238] width 111 height 29
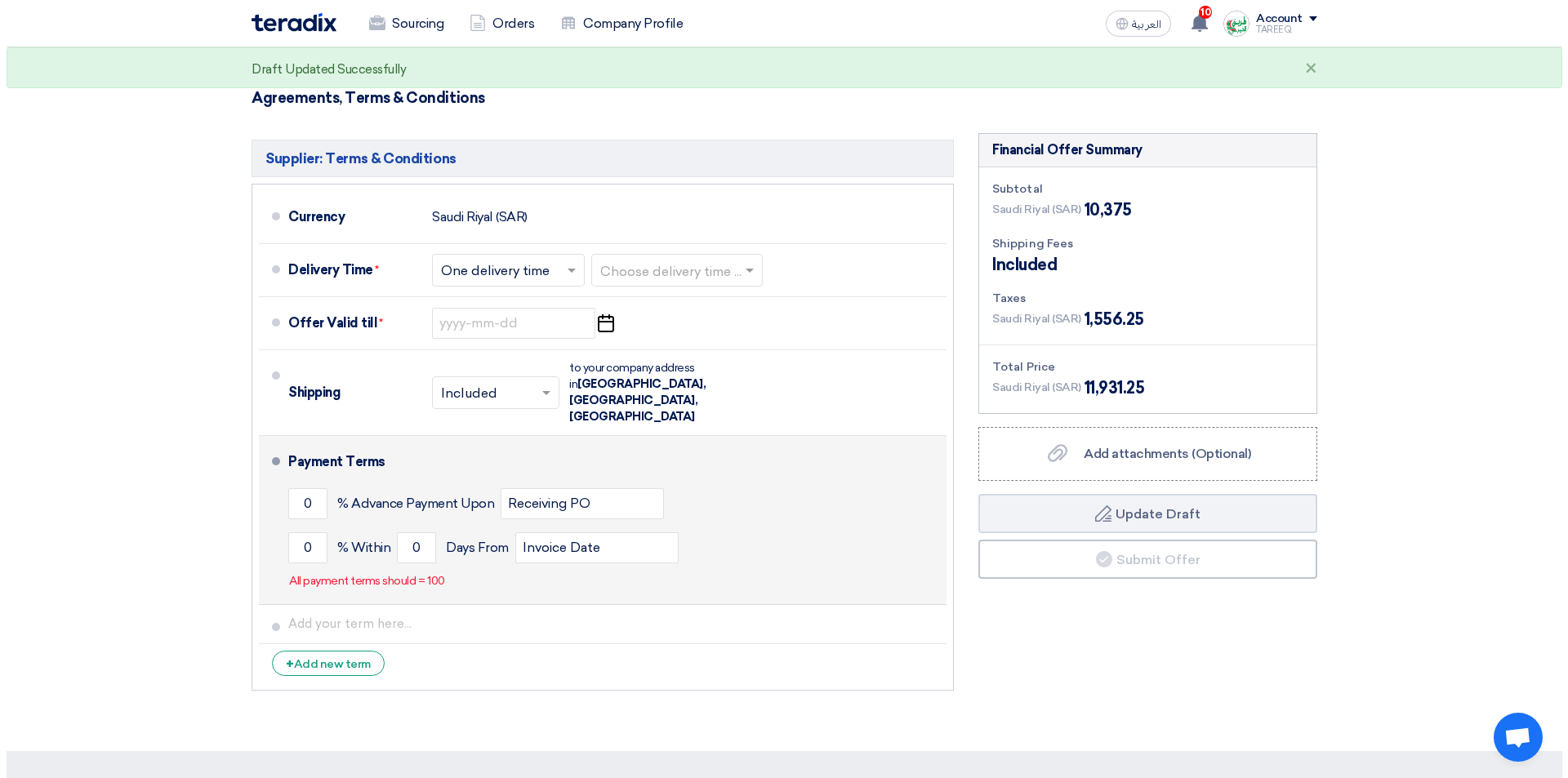
scroll to position [735, 0]
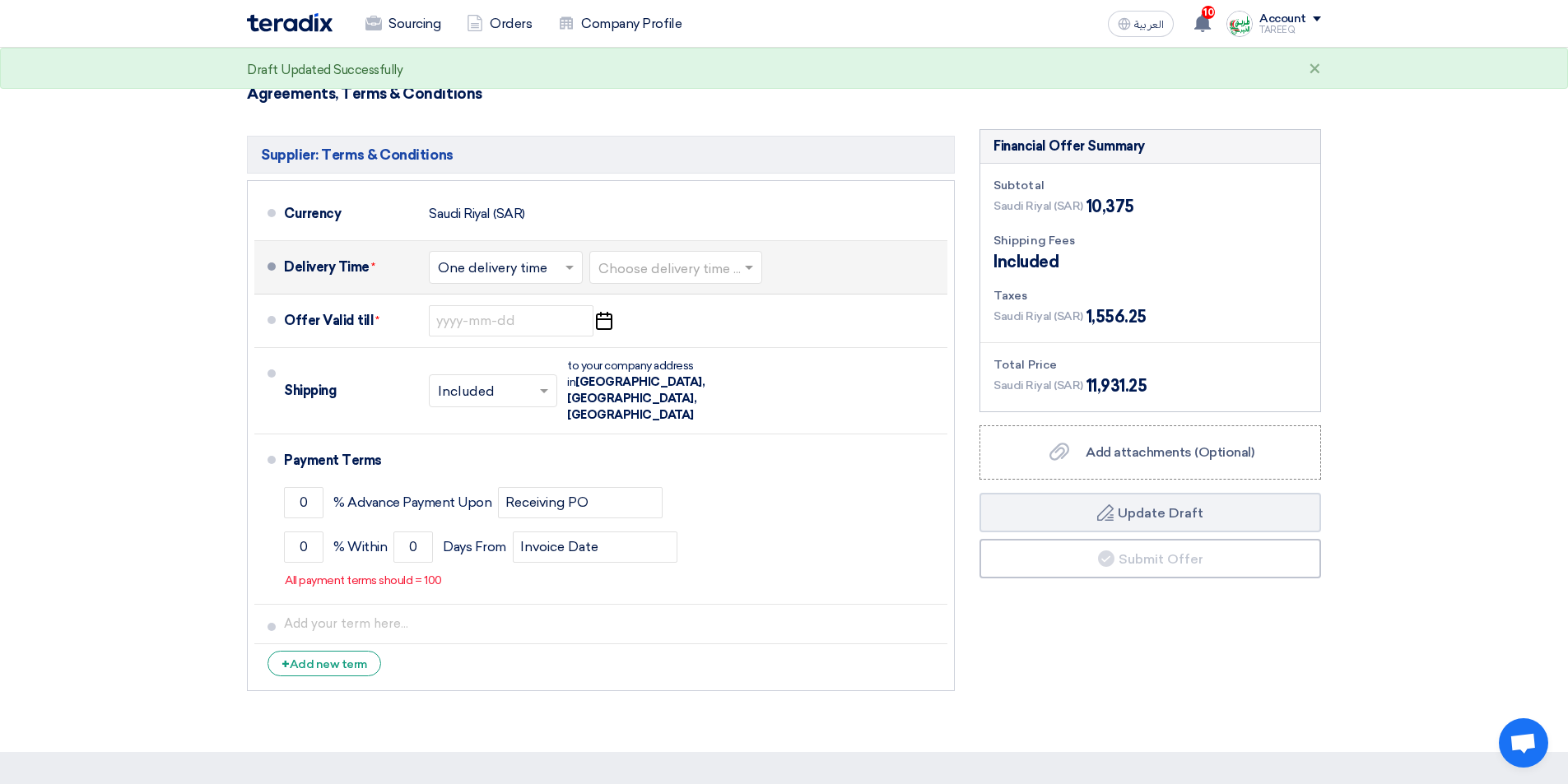
type input "75"
click at [687, 274] on input "text" at bounding box center [677, 269] width 156 height 24
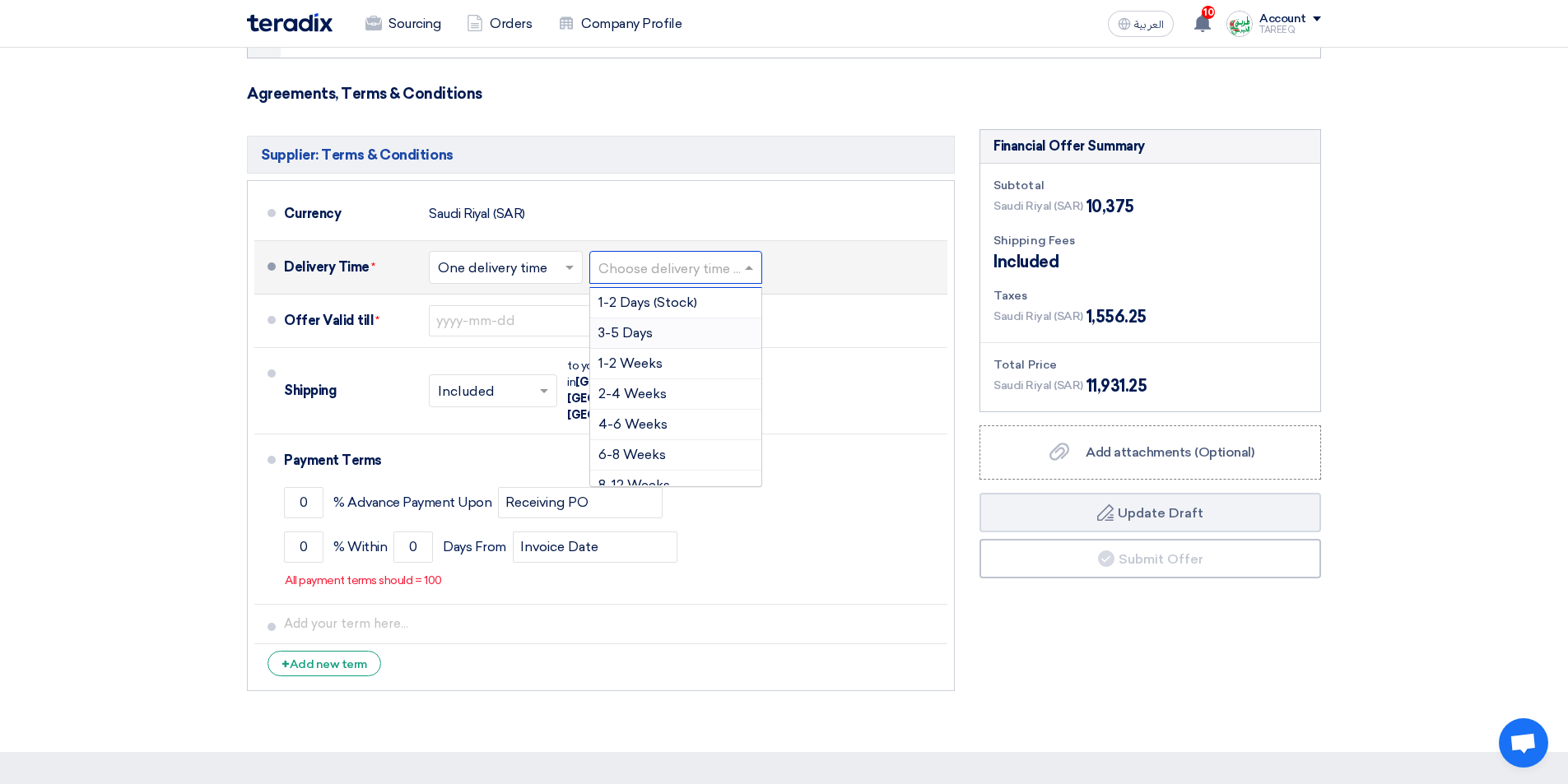
click at [610, 335] on span "3-5 Days" at bounding box center [625, 333] width 54 height 16
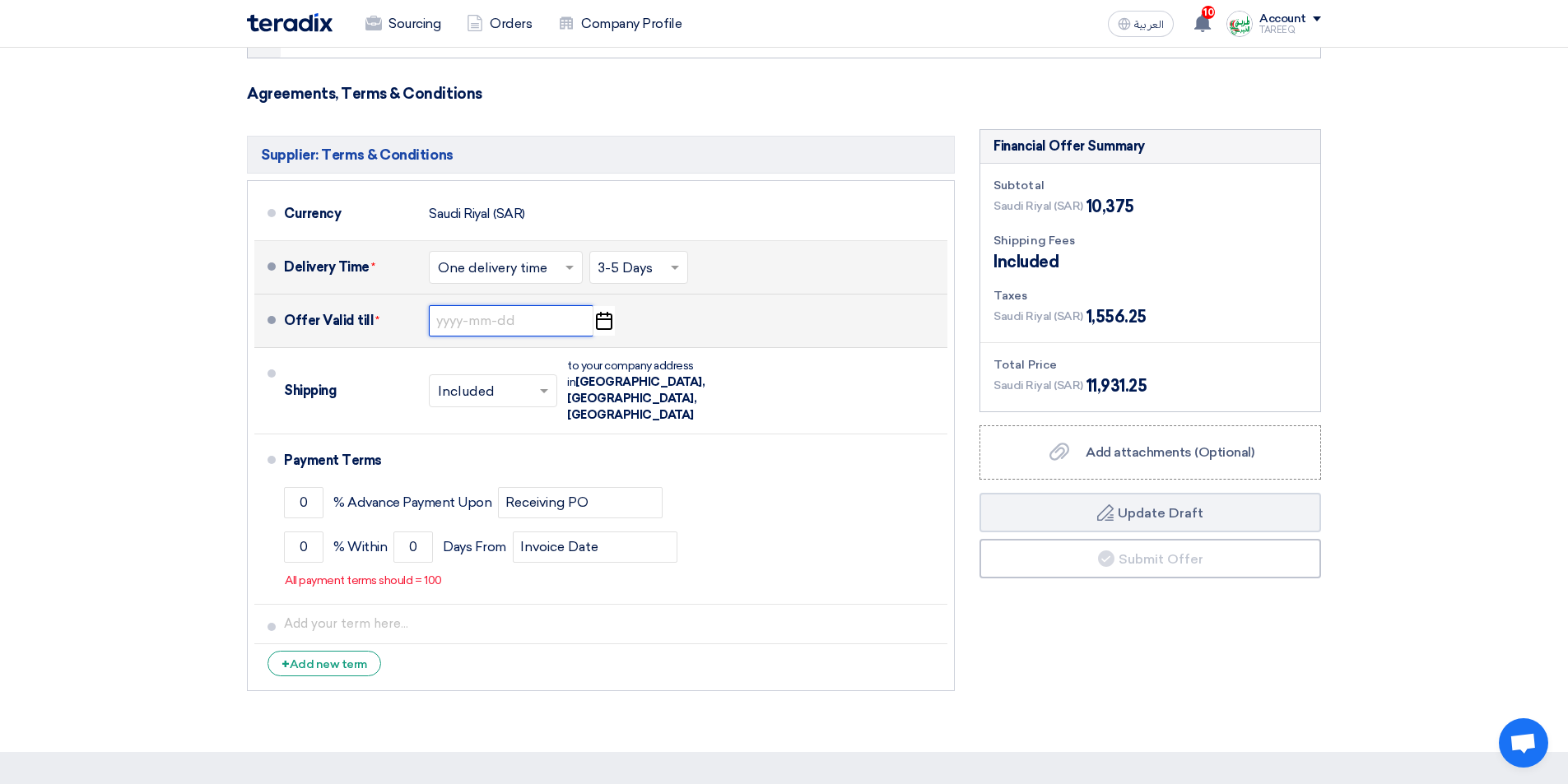
click at [485, 325] on input at bounding box center [511, 320] width 165 height 31
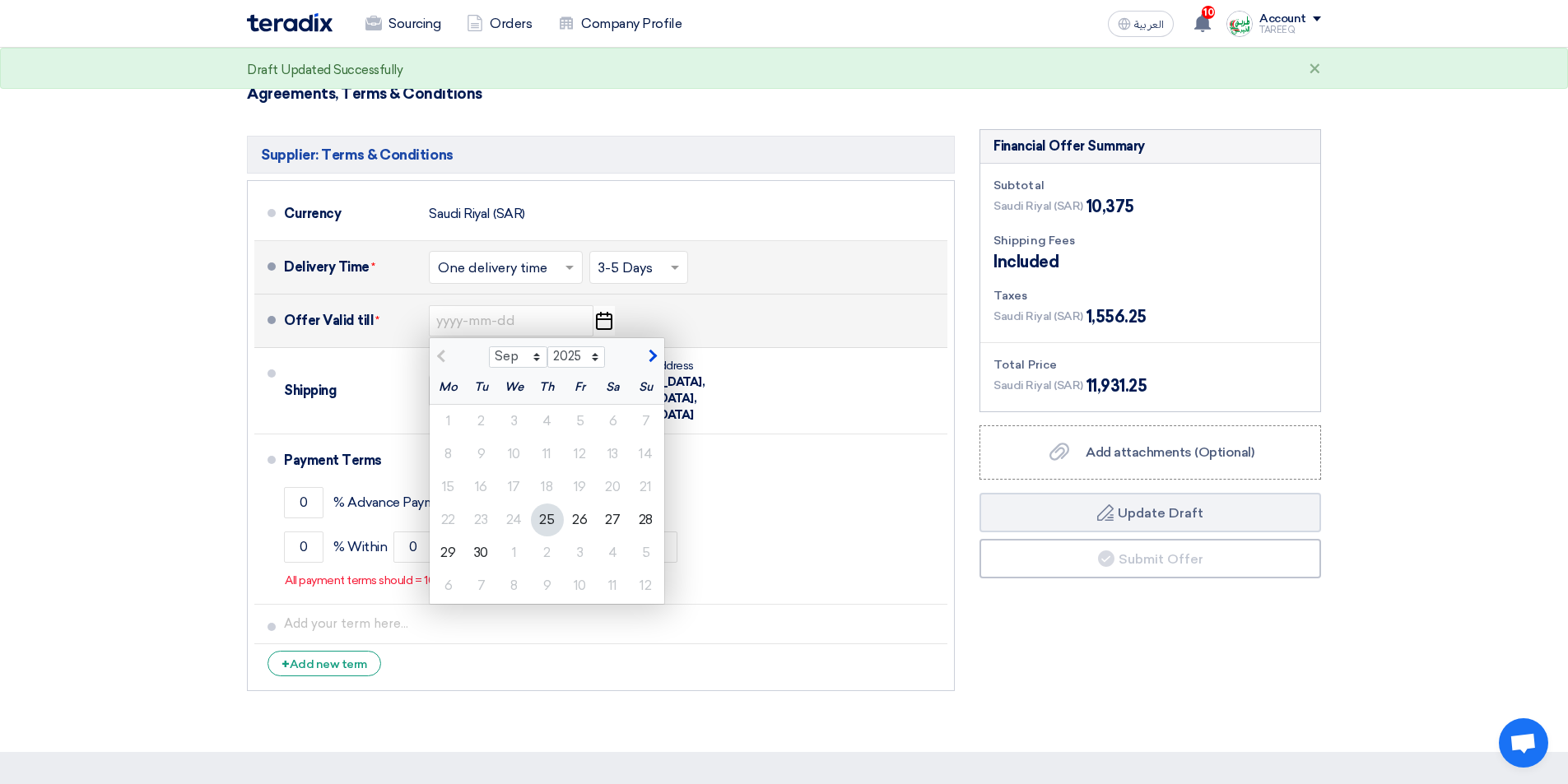
click at [648, 362] on span "button" at bounding box center [650, 356] width 9 height 15
select select "10"
click at [553, 425] on div "2" at bounding box center [547, 421] width 33 height 33
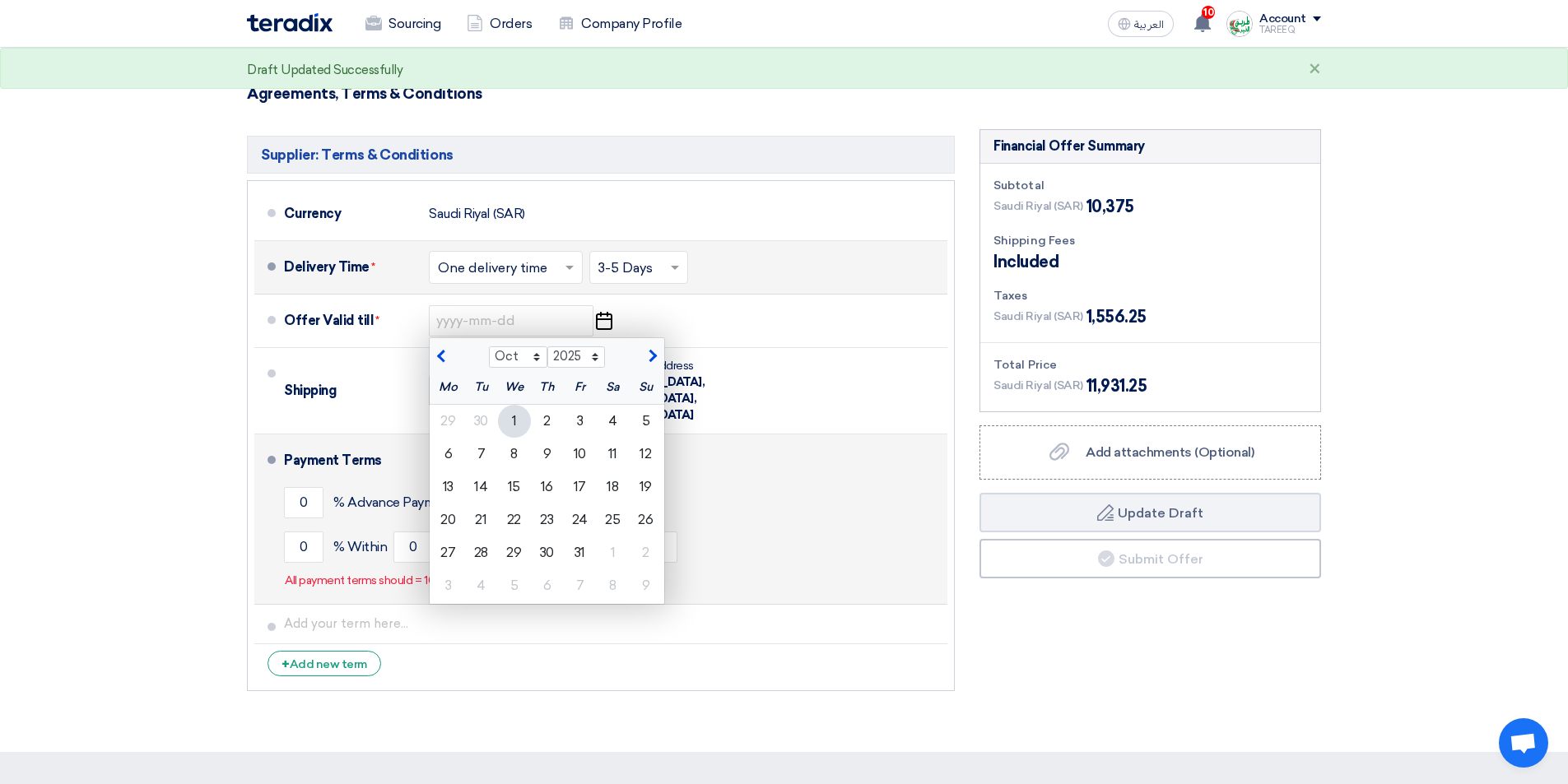
type input "[DATE]"
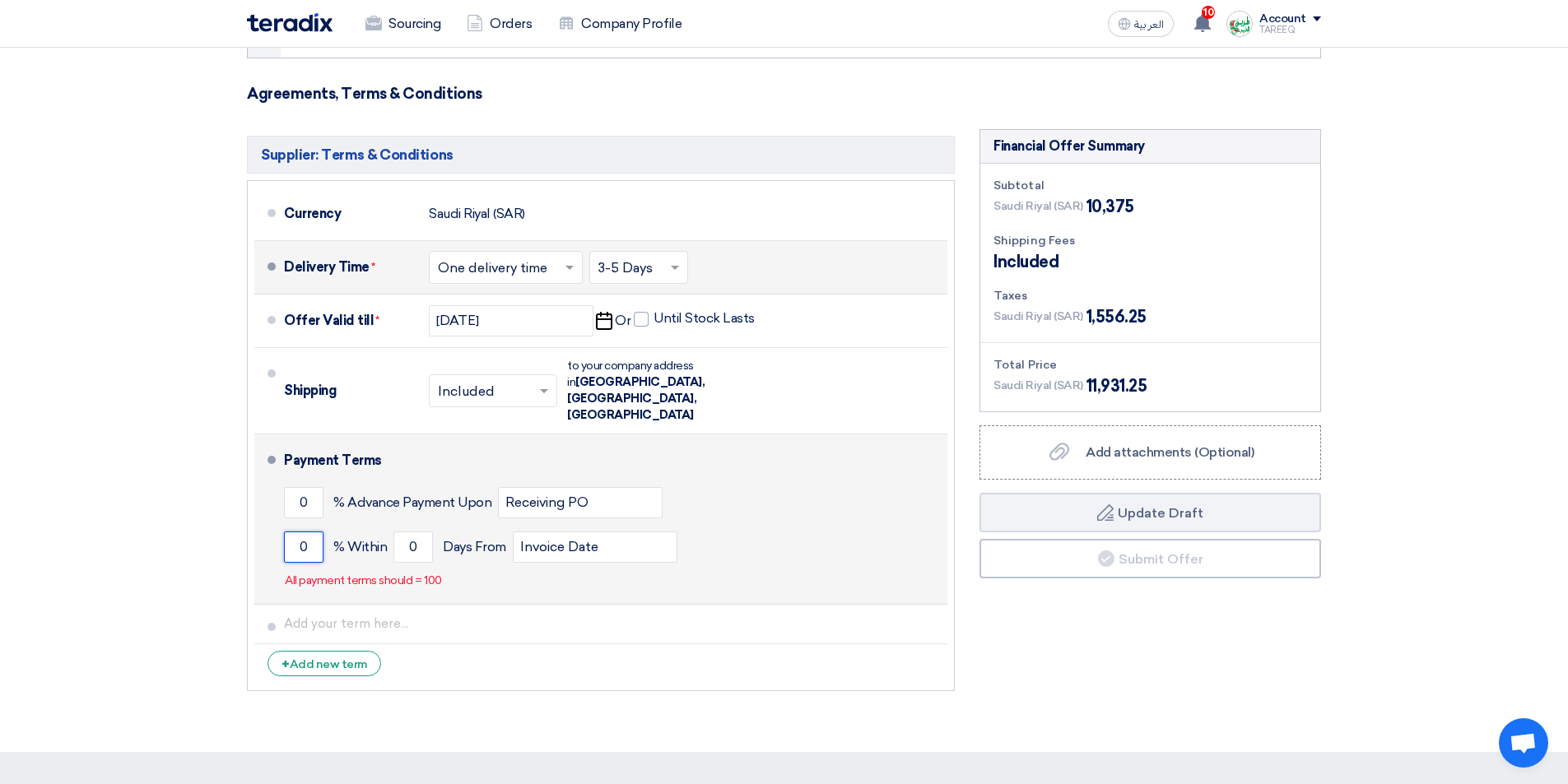
click at [294, 531] on input "0" at bounding box center [303, 546] width 40 height 31
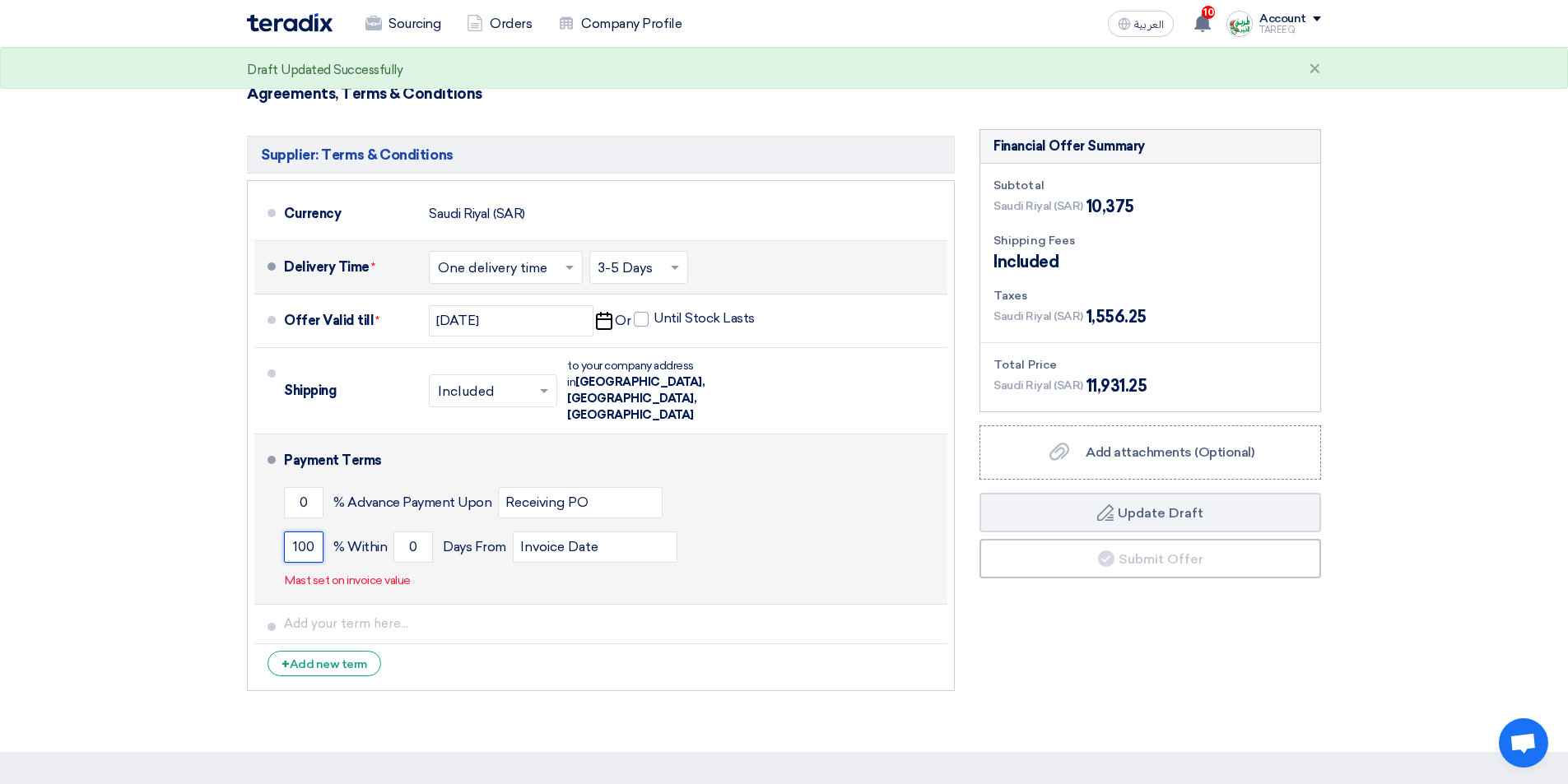
type input "100"
click at [386, 525] on div "100 % [DATE] From Invoice Date" at bounding box center [612, 547] width 656 height 44
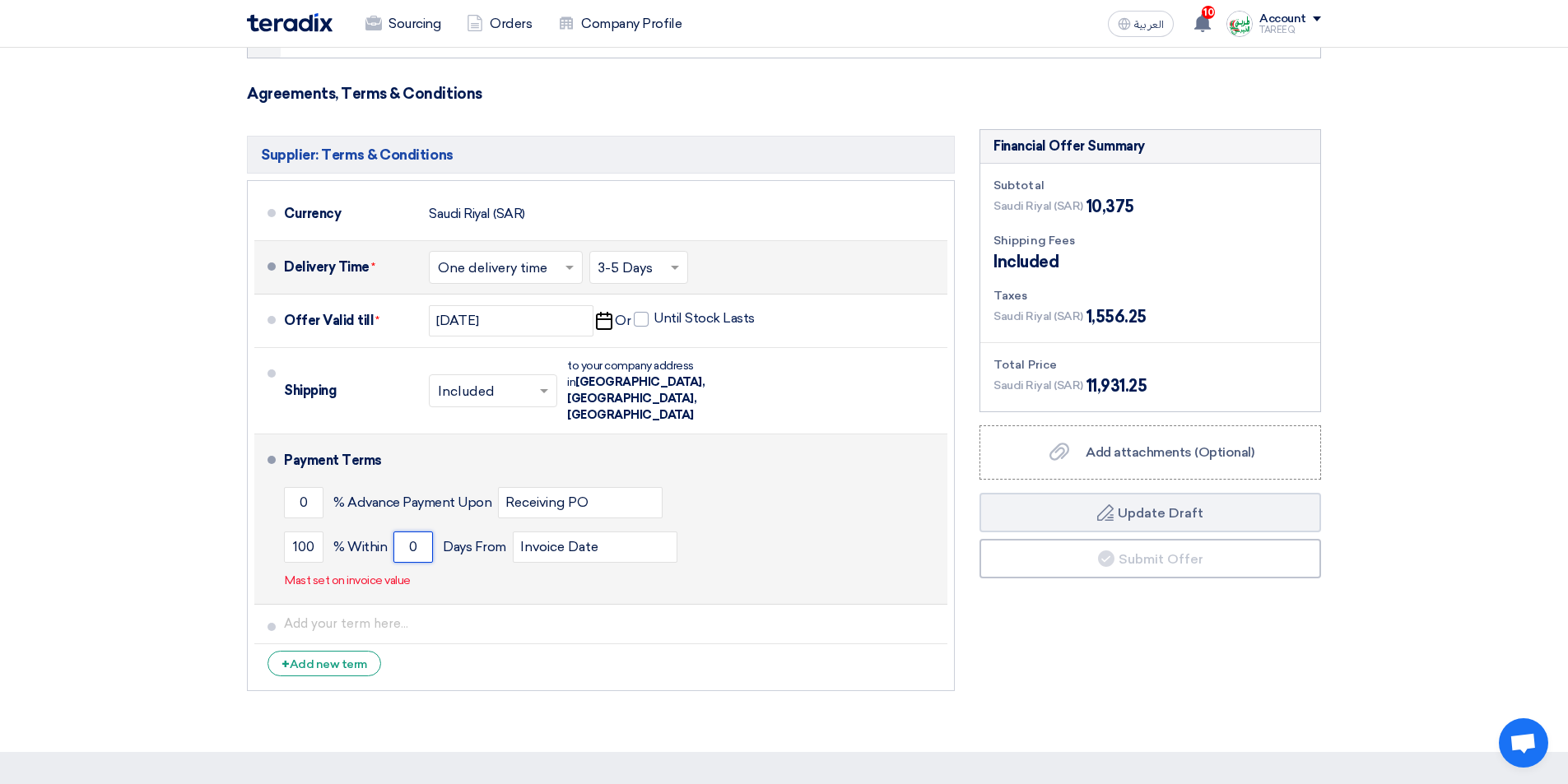
click at [396, 531] on input "0" at bounding box center [413, 546] width 40 height 31
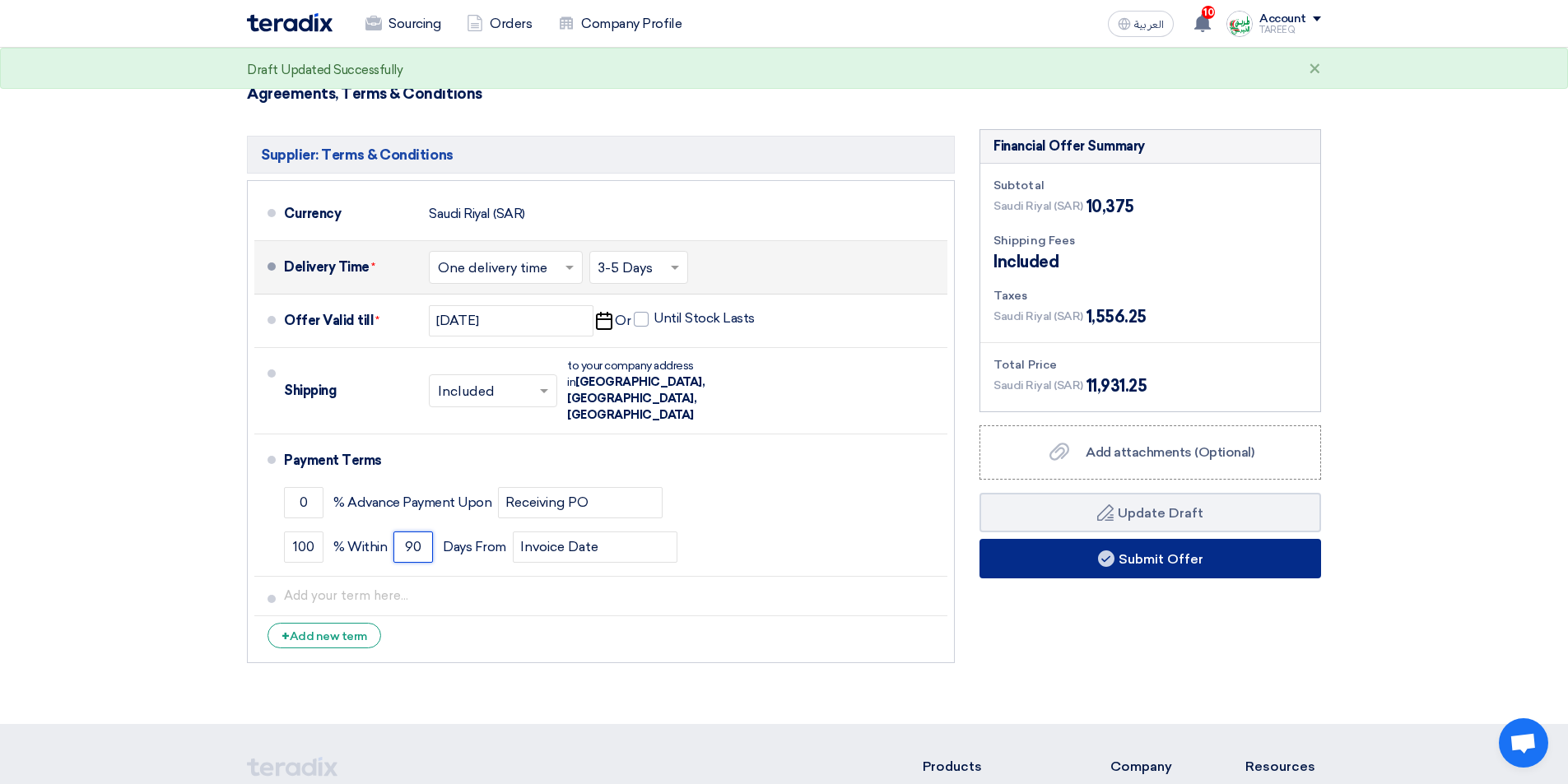
type input "90"
click at [1139, 563] on button "Submit Offer" at bounding box center [1149, 559] width 341 height 40
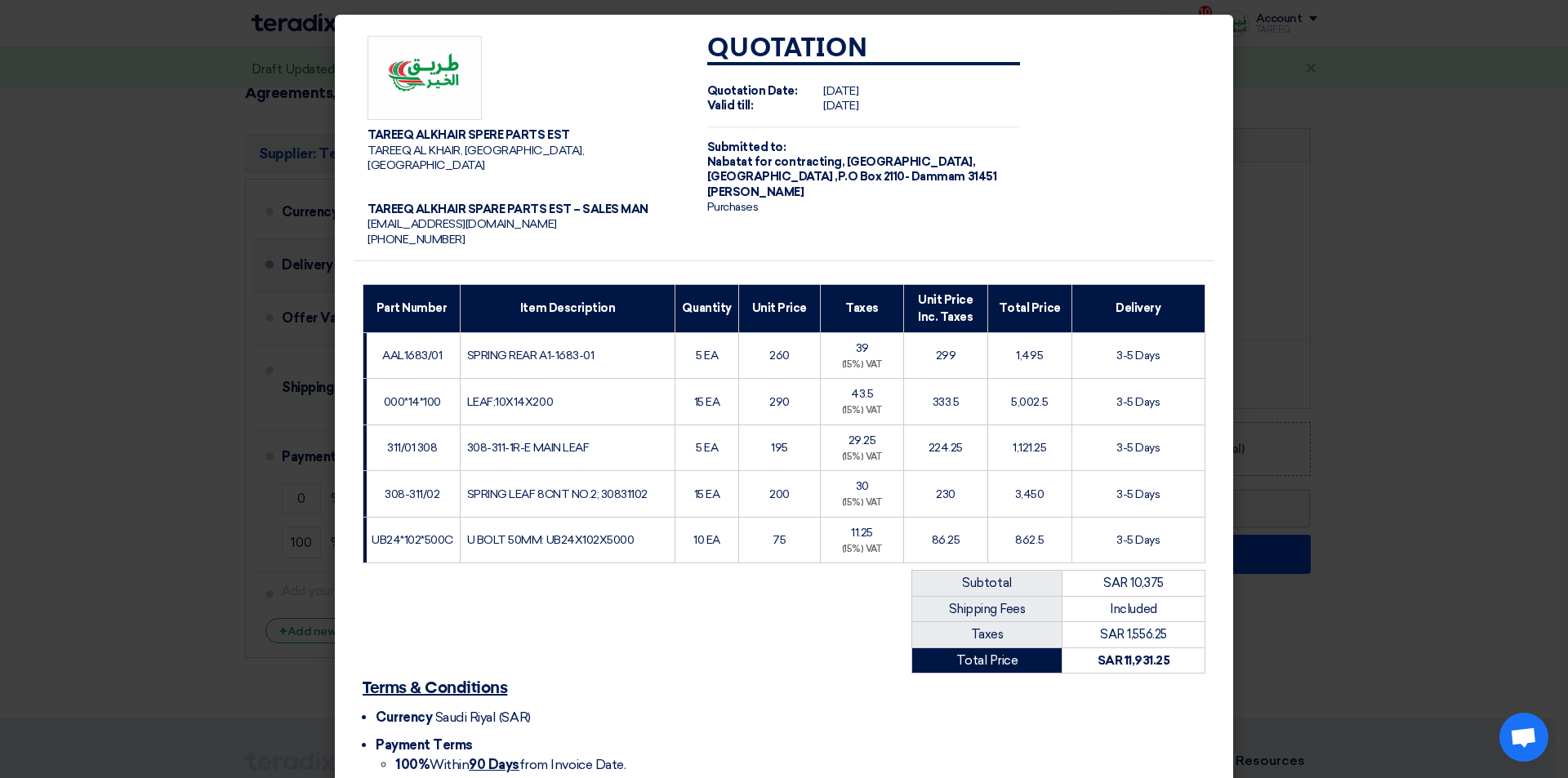
scroll to position [134, 0]
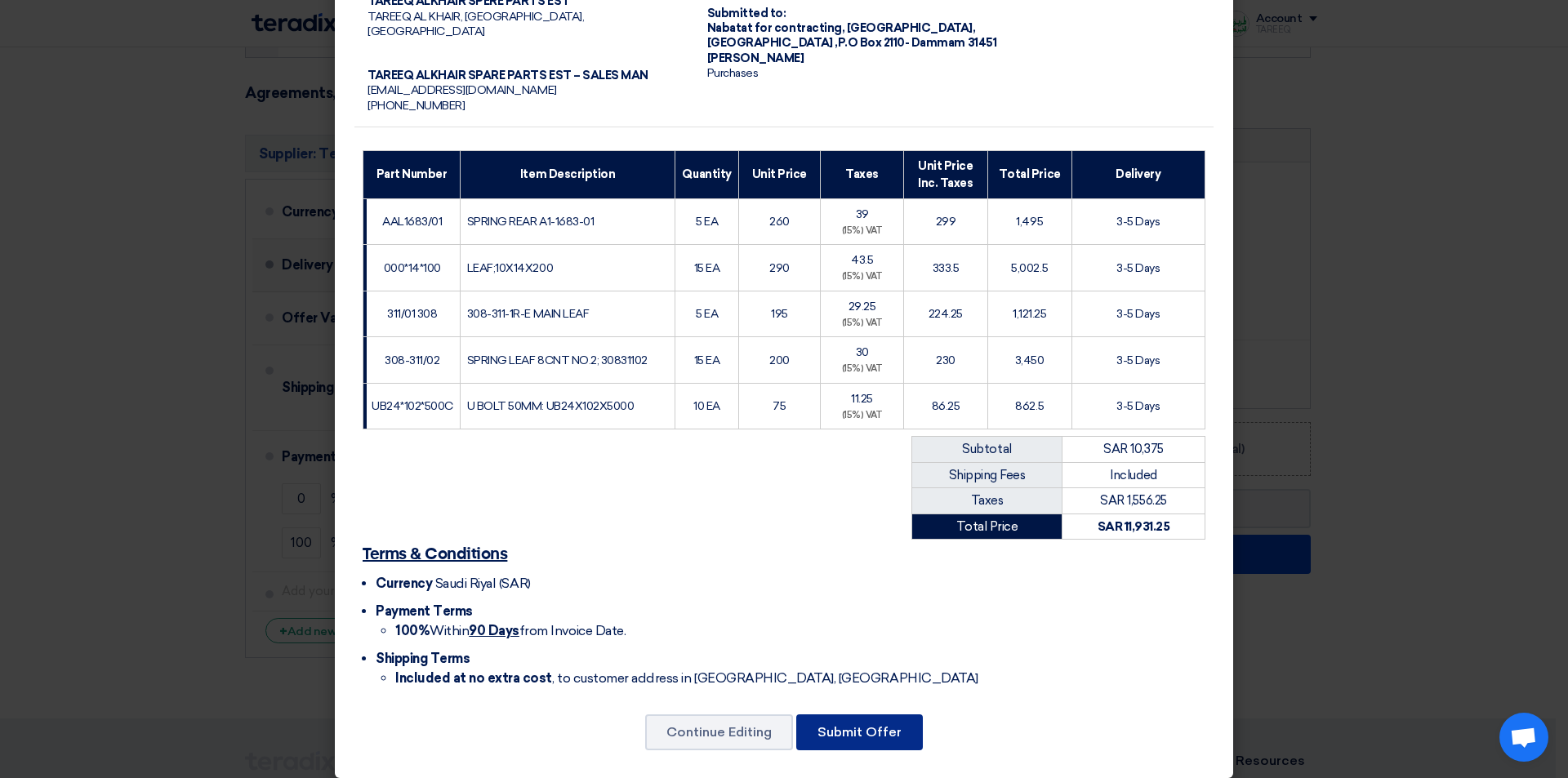
click at [828, 715] on button "Submit Offer" at bounding box center [860, 732] width 127 height 36
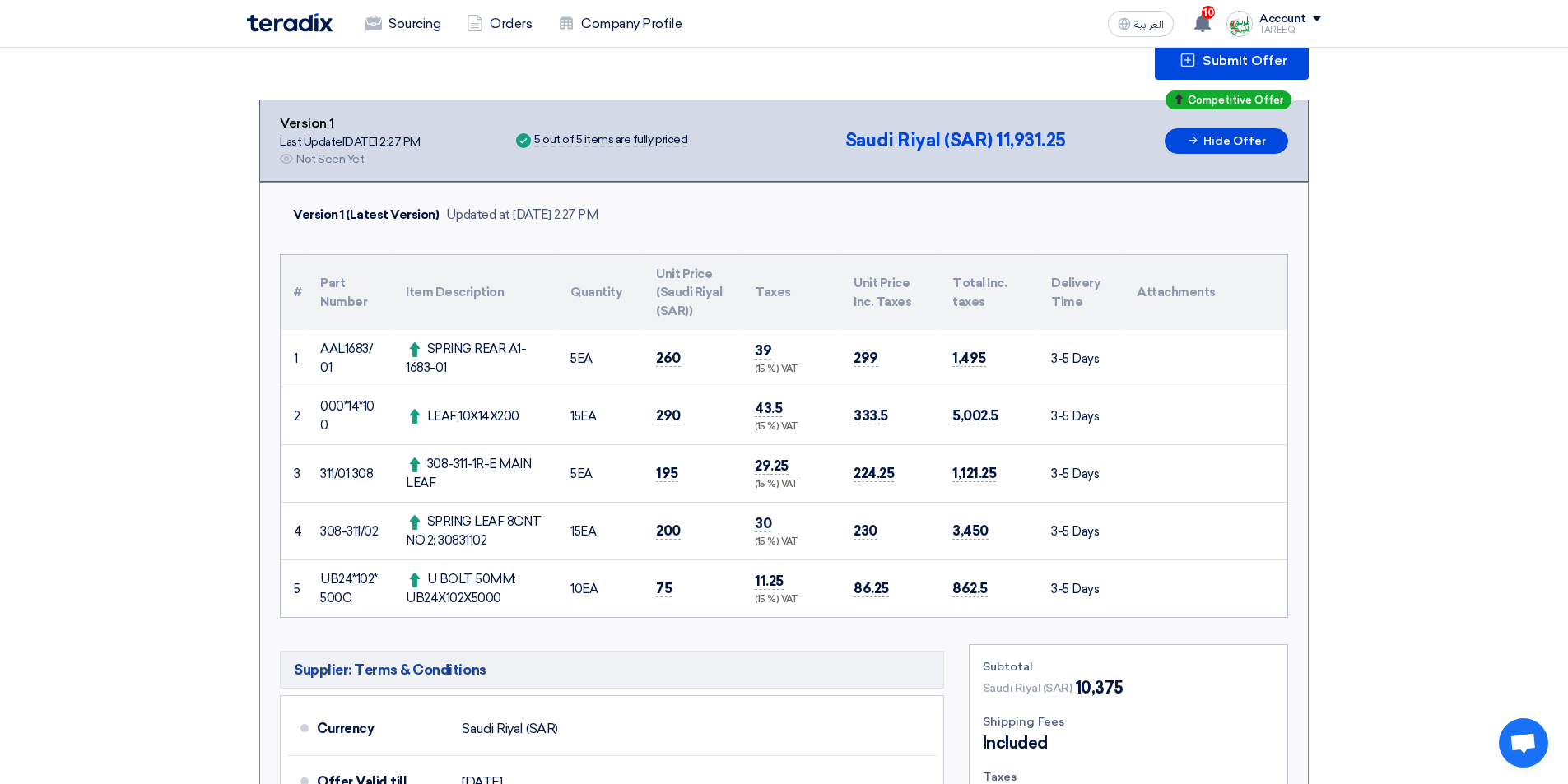
scroll to position [494, 0]
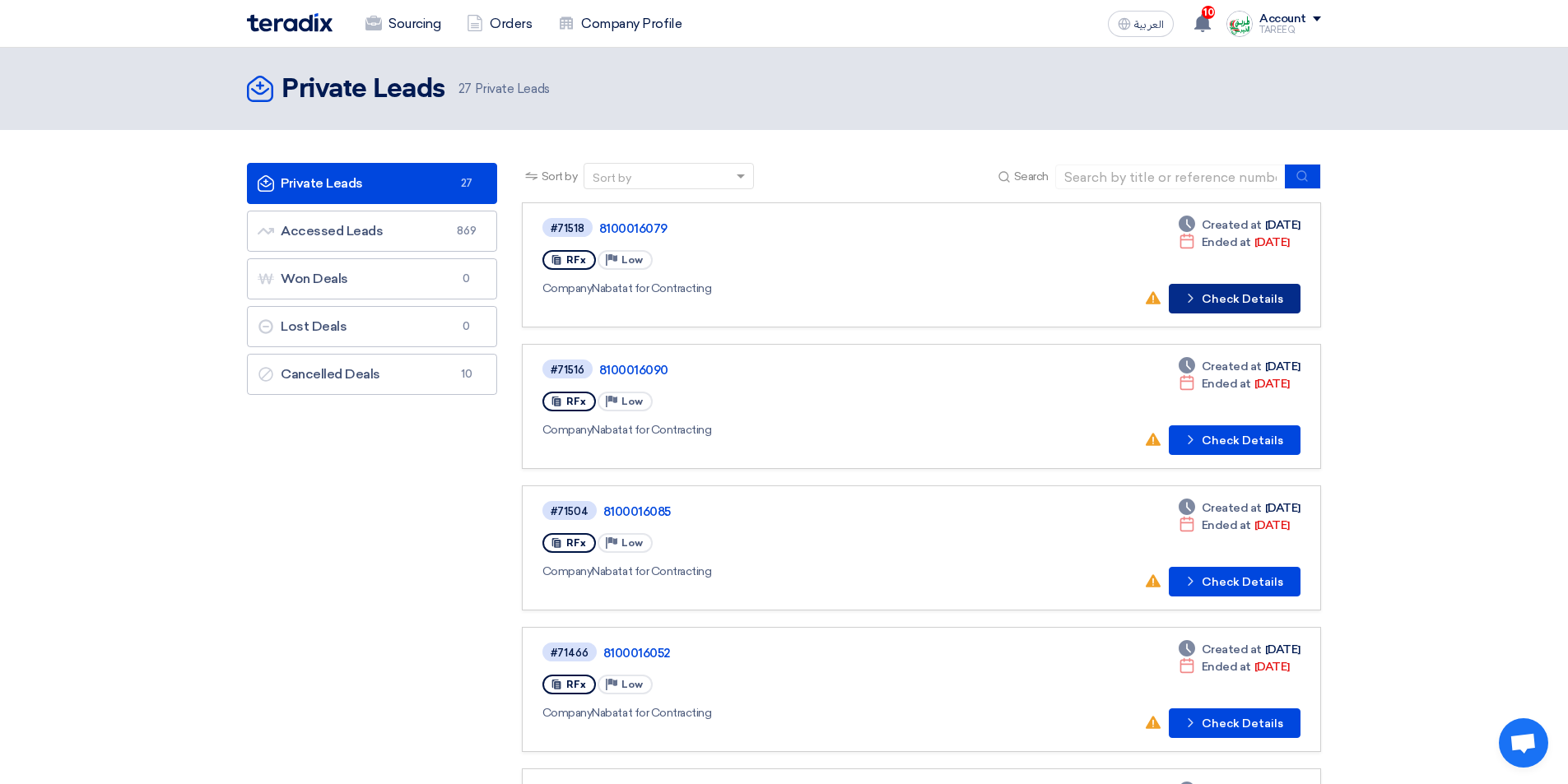
click at [1216, 313] on button "Check details Check Details" at bounding box center [1235, 298] width 131 height 29
click at [1218, 455] on link "#71516 8100016090 RFx Priority Low Company Nabatat for Contracting Deadline Cre…" at bounding box center [921, 406] width 799 height 125
click at [1216, 436] on button "Check details Check Details" at bounding box center [1235, 440] width 131 height 29
